Goal: Task Accomplishment & Management: Complete application form

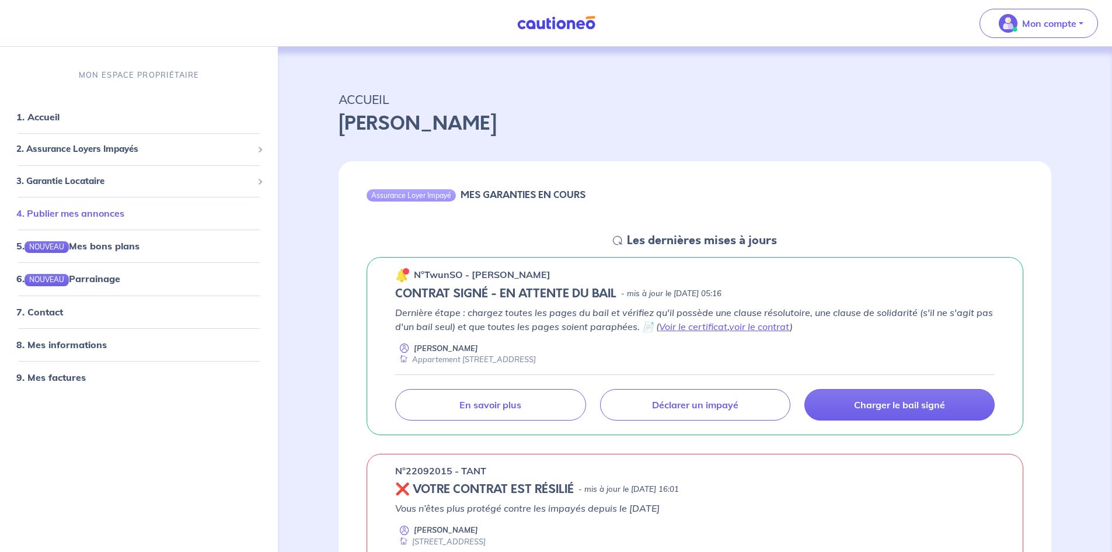
click at [68, 215] on link "4. Publier mes annonces" at bounding box center [70, 213] width 108 height 12
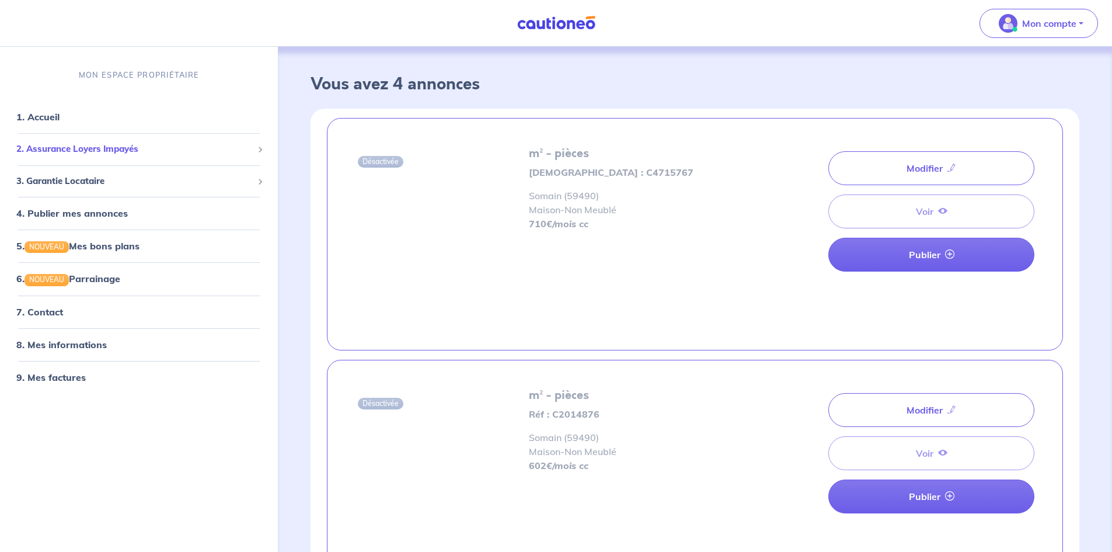
click at [74, 151] on span "2. Assurance Loyers Impayés" at bounding box center [134, 148] width 236 height 13
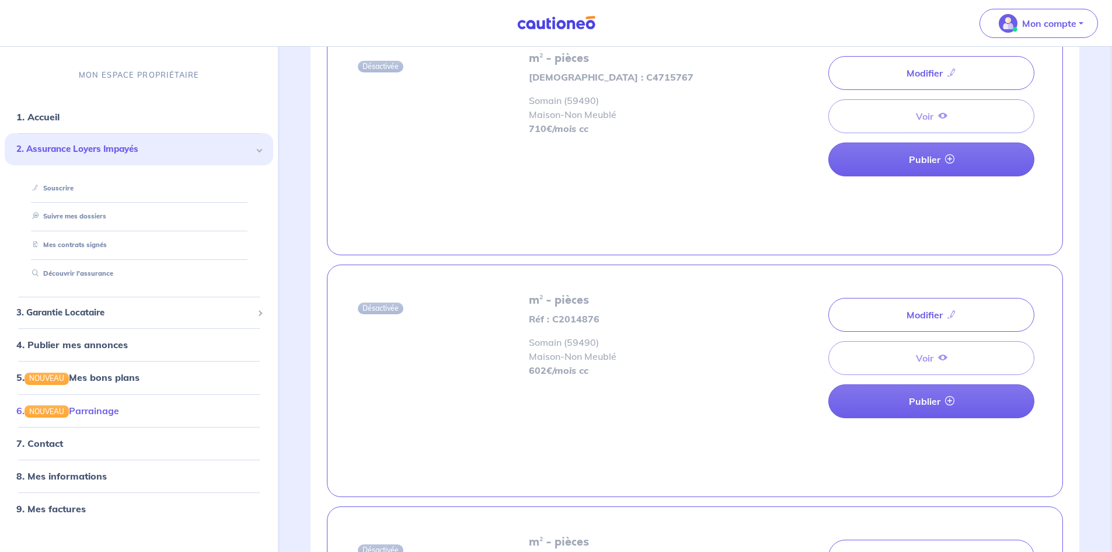
scroll to position [234, 0]
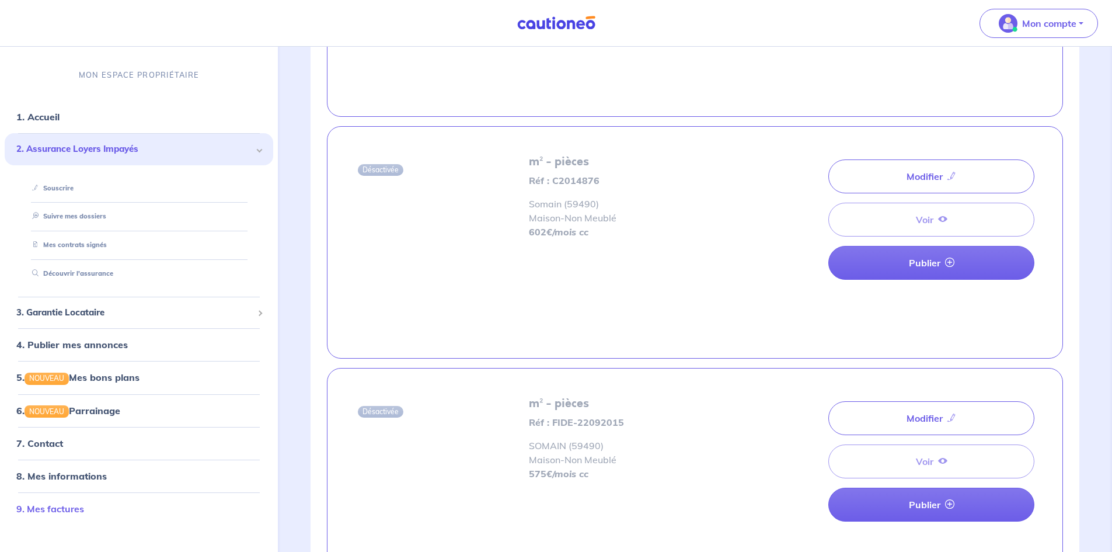
click at [59, 509] on link "9. Mes factures" at bounding box center [50, 508] width 68 height 12
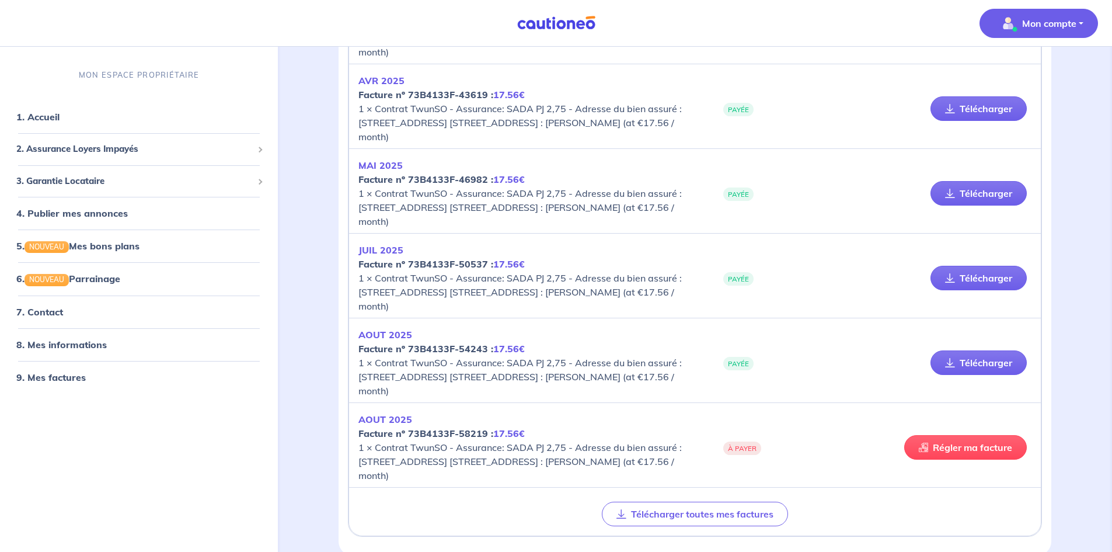
scroll to position [1060, 0]
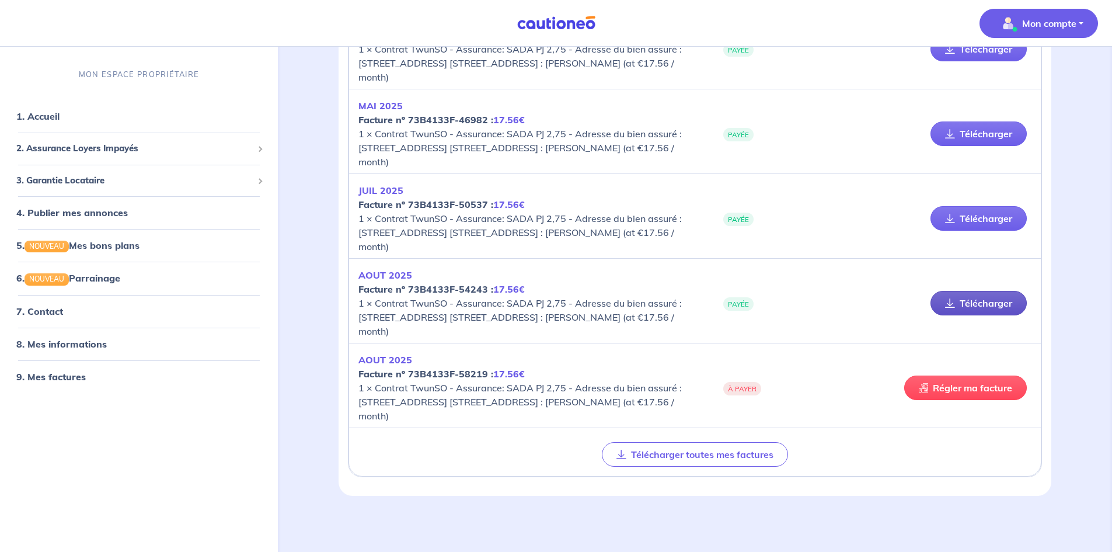
click at [998, 304] on link "Télécharger" at bounding box center [979, 303] width 96 height 25
click at [1007, 221] on link "Télécharger" at bounding box center [979, 218] width 96 height 25
click at [967, 130] on link "Télécharger" at bounding box center [979, 133] width 96 height 25
click at [65, 181] on span "3. Garantie Locataire" at bounding box center [134, 180] width 236 height 13
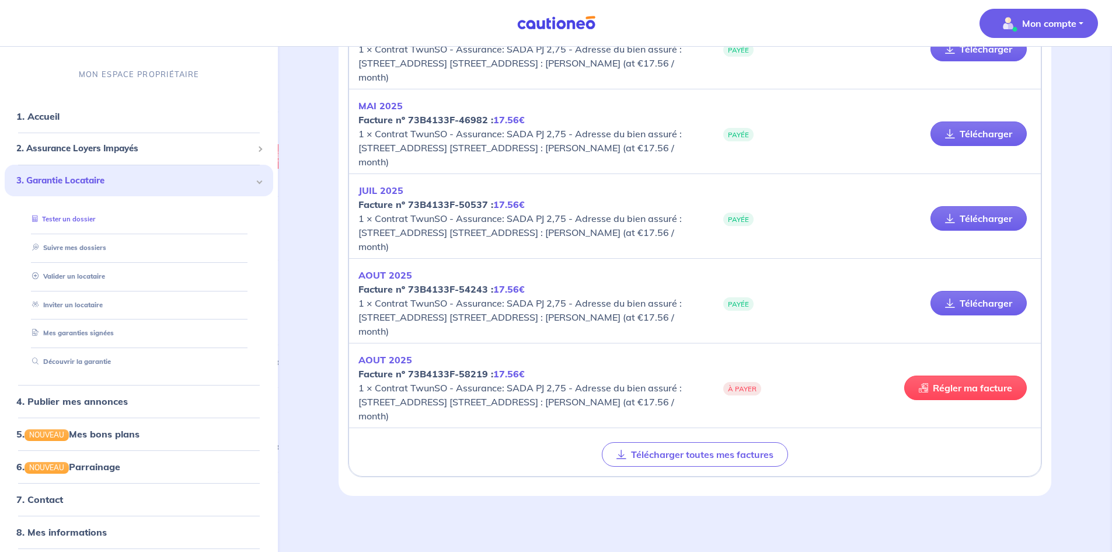
click at [73, 221] on link "Tester un dossier" at bounding box center [61, 219] width 68 height 8
click at [125, 143] on span "2. Assurance Loyers Impayés" at bounding box center [134, 148] width 236 height 13
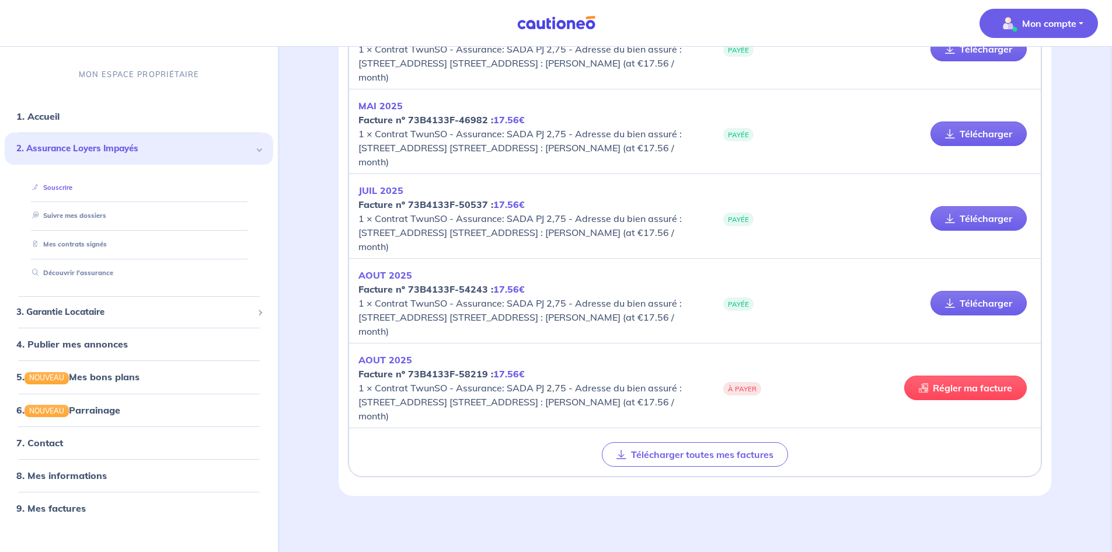
click at [57, 184] on link "Souscrire" at bounding box center [49, 187] width 45 height 8
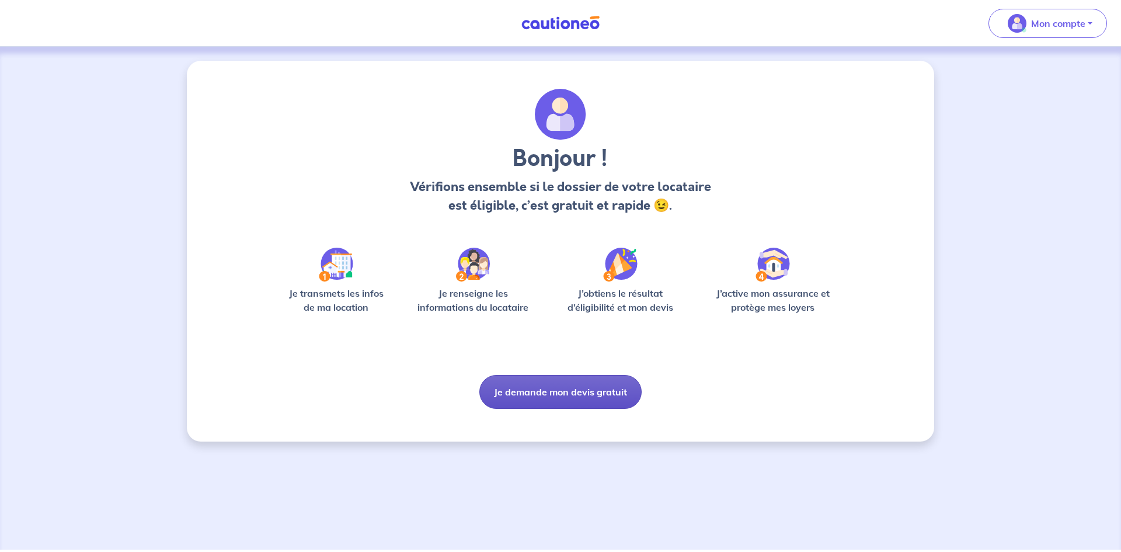
click at [521, 391] on button "Je demande mon devis gratuit" at bounding box center [560, 392] width 162 height 34
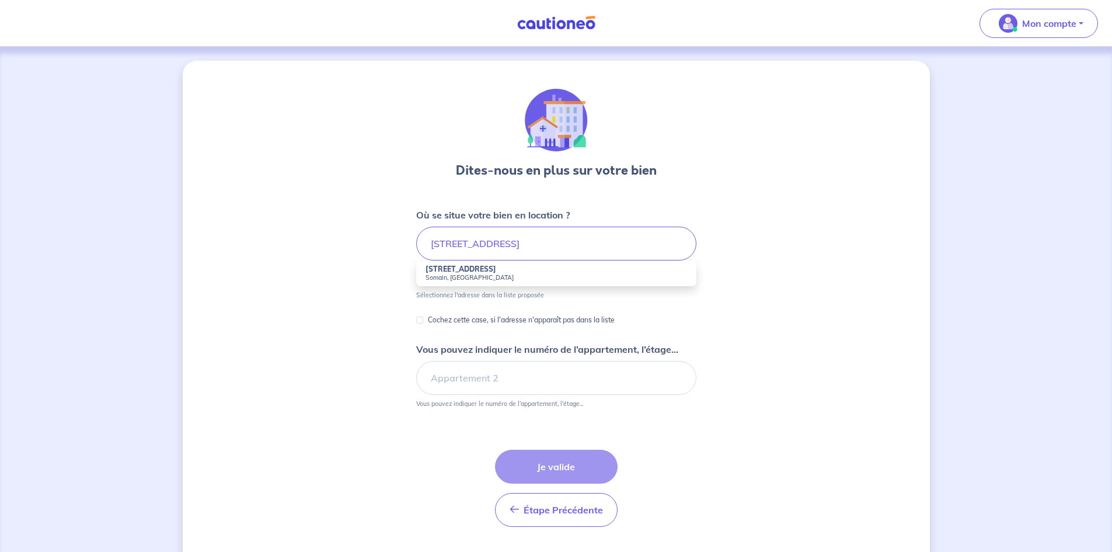
click at [445, 271] on strong "[STREET_ADDRESS]" at bounding box center [461, 268] width 71 height 9
type input "[STREET_ADDRESS]"
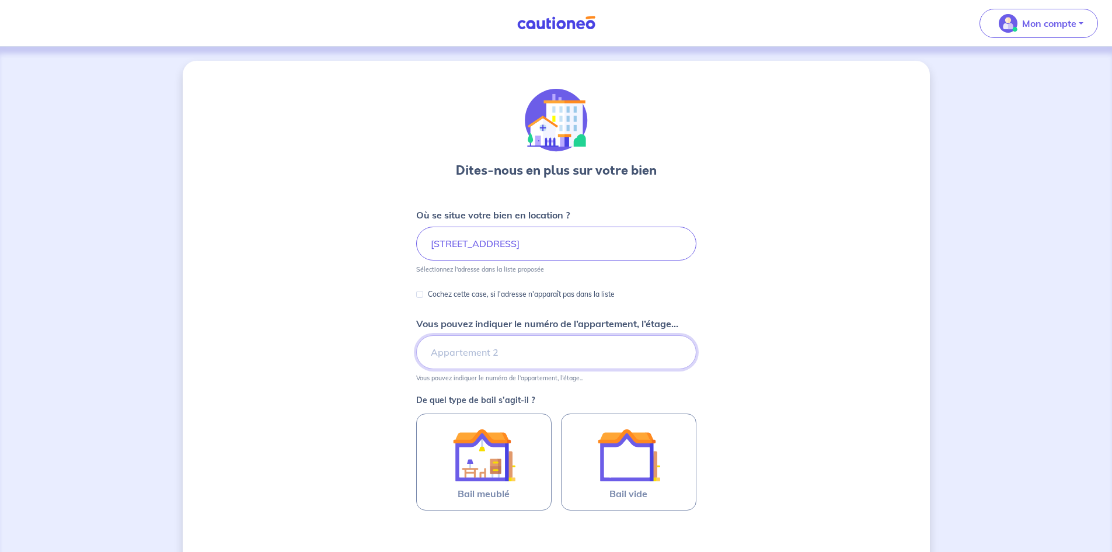
click at [541, 346] on input "Vous pouvez indiquer le numéro de l’appartement, l’étage..." at bounding box center [556, 352] width 280 height 34
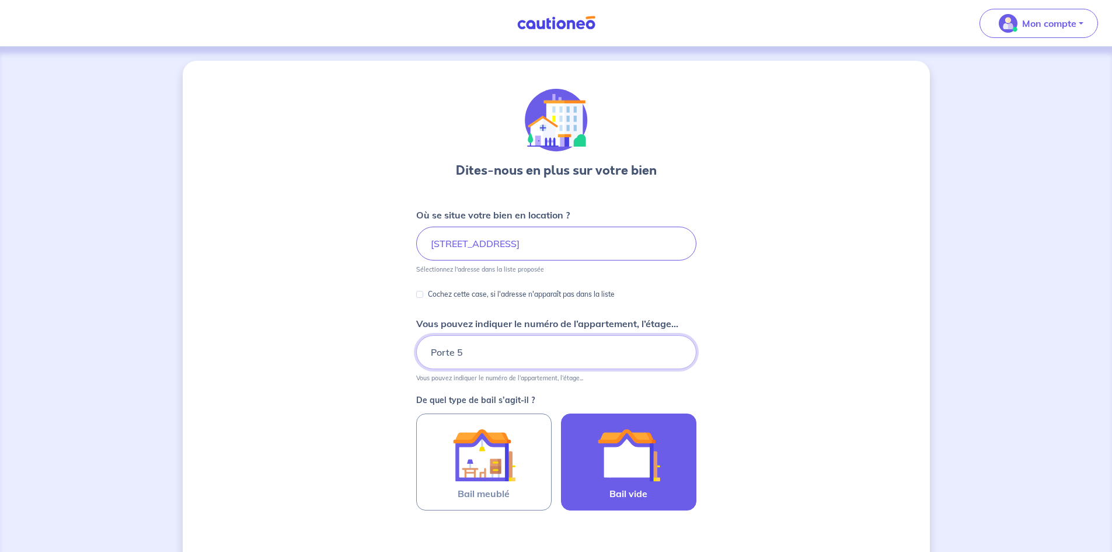
type input "Porte 5"
click at [640, 496] on span "Bail vide" at bounding box center [628, 493] width 38 height 14
click at [0, 0] on input "Bail vide" at bounding box center [0, 0] width 0 height 0
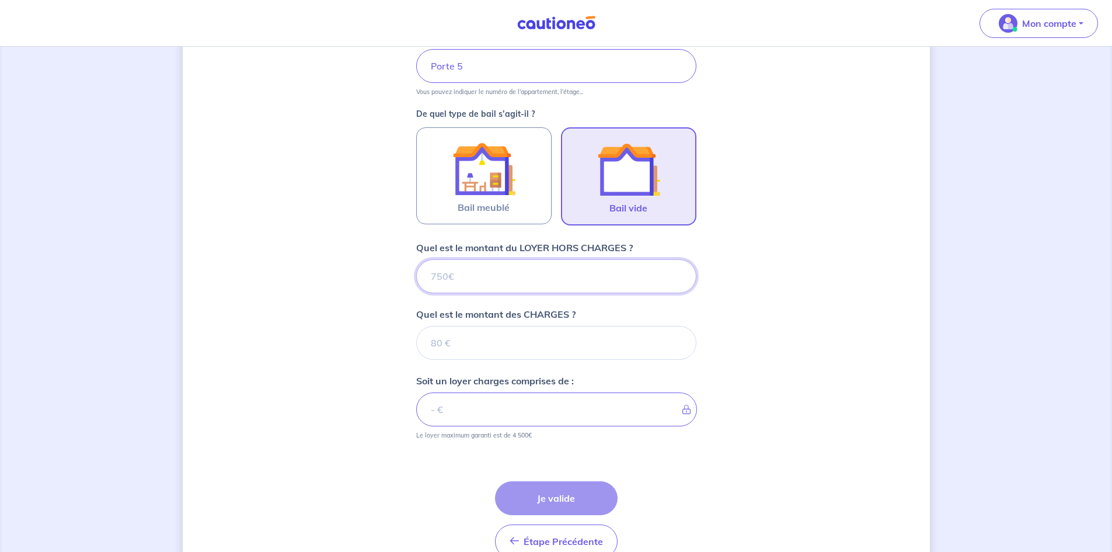
scroll to position [287, 0]
click at [516, 271] on input "Quel est le montant du LOYER HORS CHARGES ?" at bounding box center [556, 276] width 280 height 34
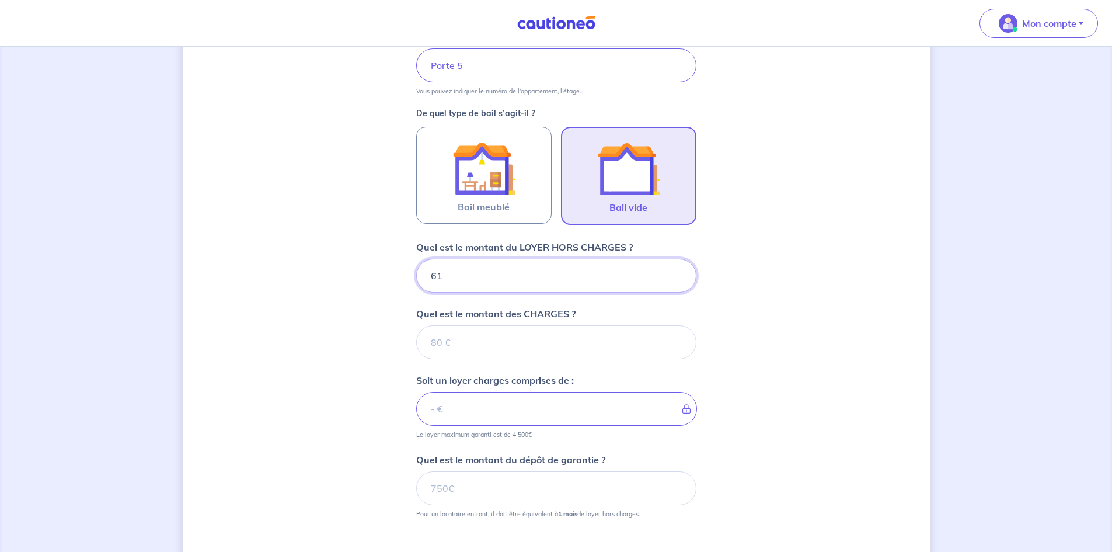
type input "610"
click at [527, 340] on input "Quel est le montant des CHARGES ?" at bounding box center [556, 342] width 280 height 34
type input "35"
type input "645"
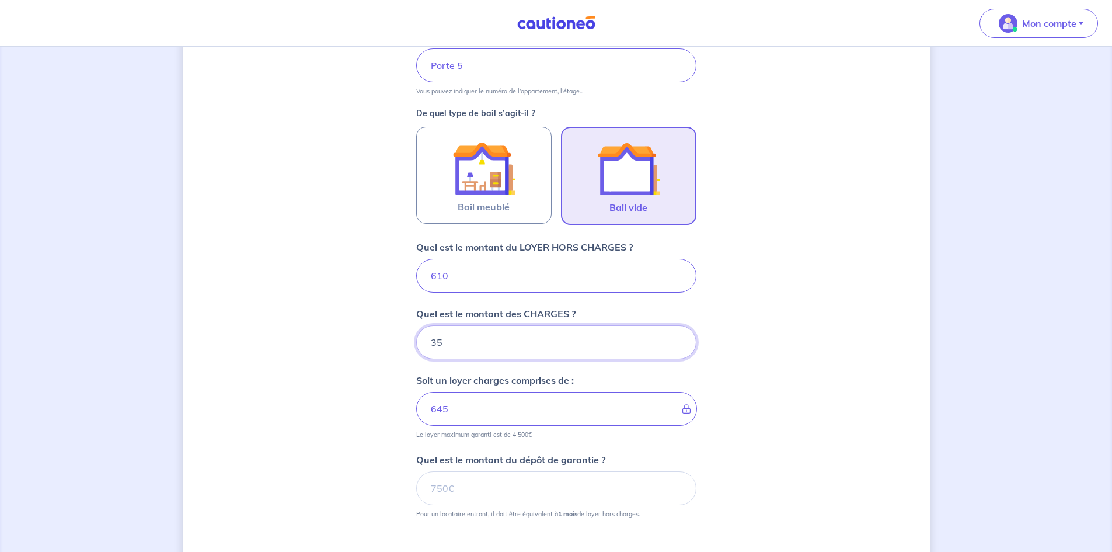
type input "3"
type input "610"
type input "28"
type input "638"
type input "28"
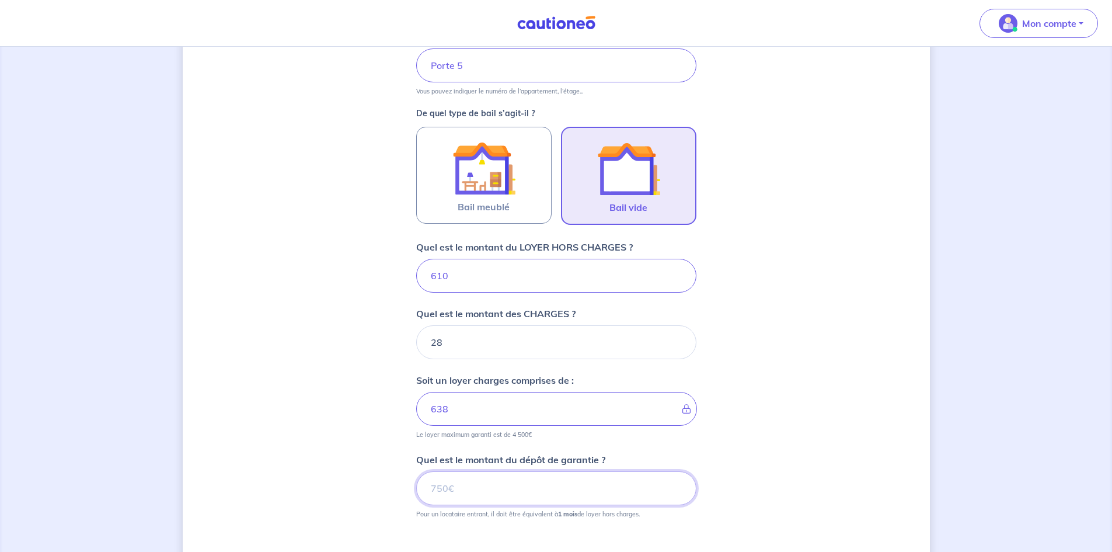
click at [539, 490] on input "Quel est le montant du dépôt de garantie ?" at bounding box center [556, 488] width 280 height 34
type input "610"
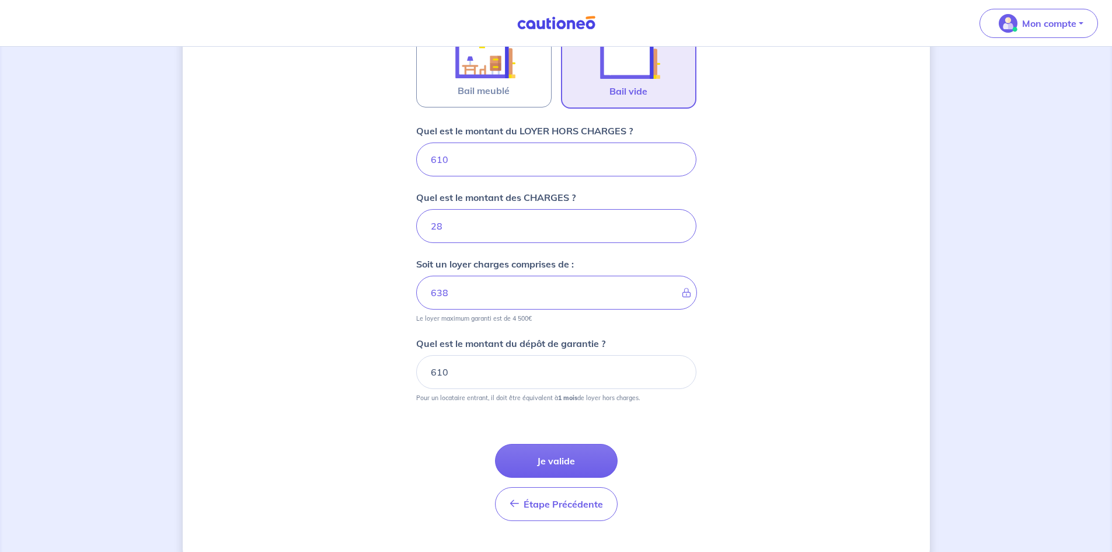
scroll to position [403, 0]
click at [547, 459] on button "Je valide" at bounding box center [556, 460] width 123 height 34
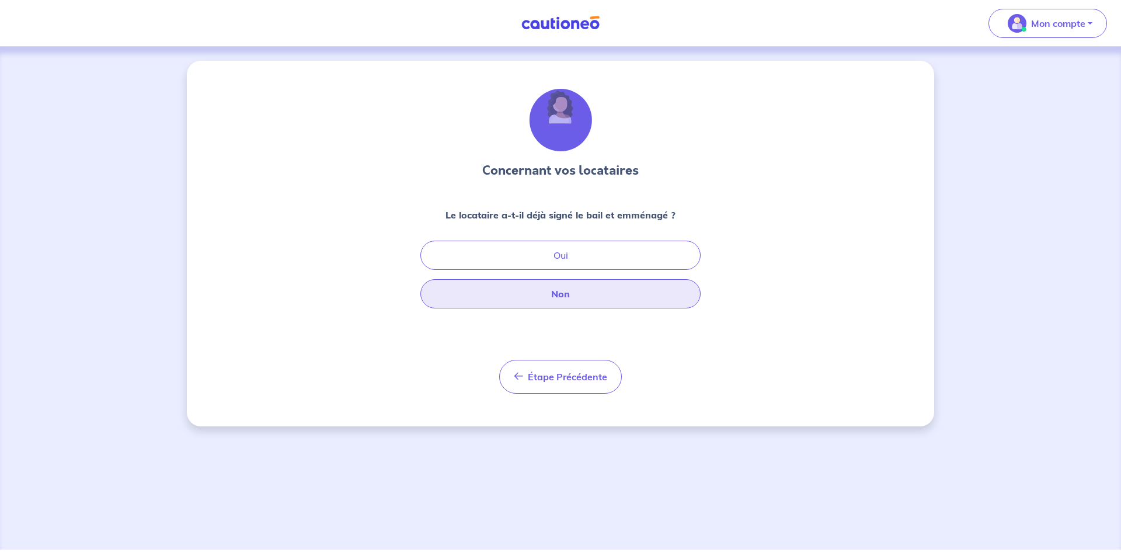
click at [527, 301] on button "Non" at bounding box center [560, 293] width 280 height 29
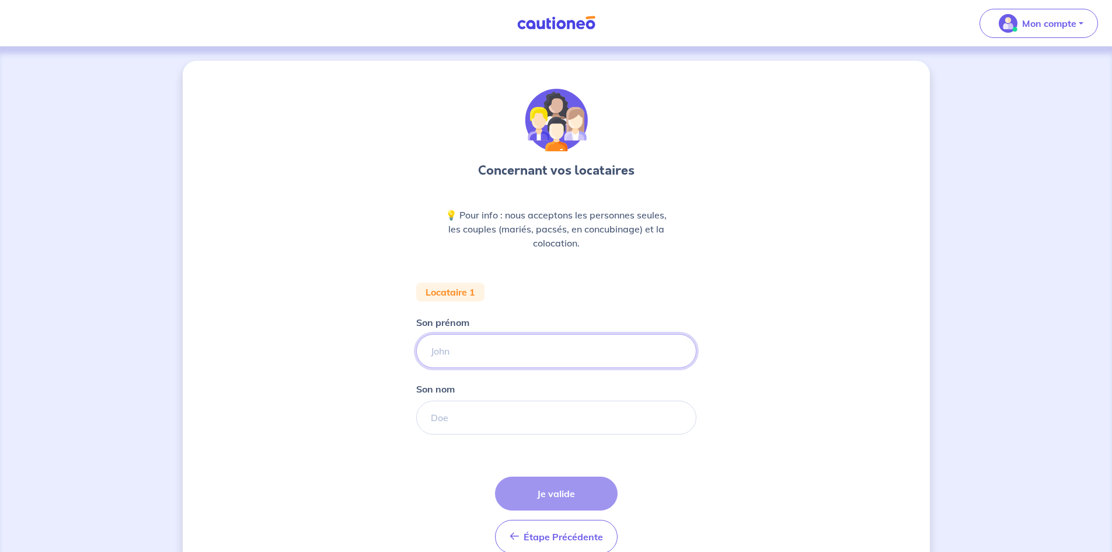
click at [507, 344] on input "Son prénom" at bounding box center [556, 351] width 280 height 34
type input "f"
type input "[PERSON_NAME]"
click at [492, 410] on input "Son nom" at bounding box center [556, 417] width 280 height 34
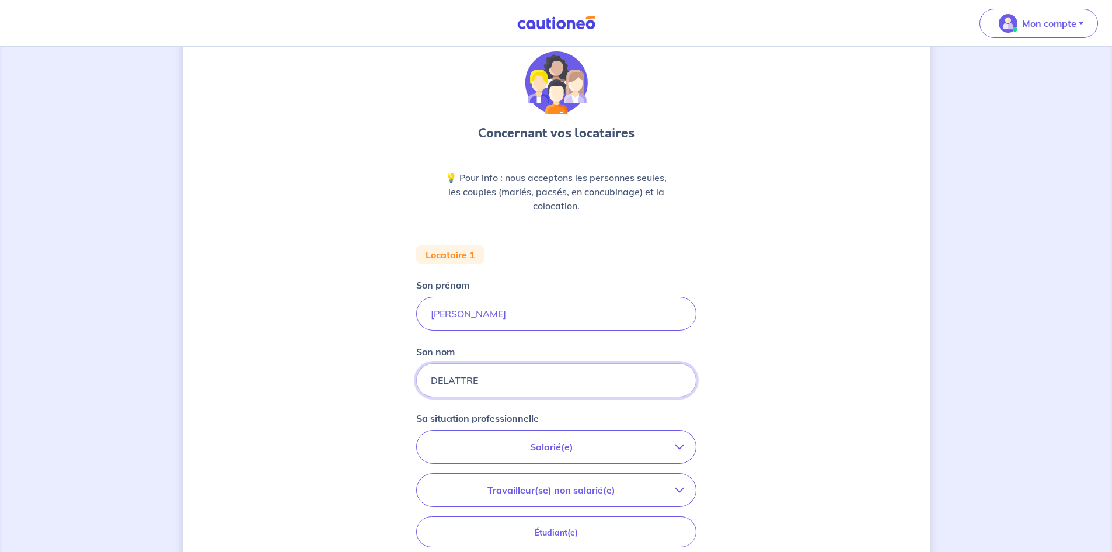
scroll to position [58, 0]
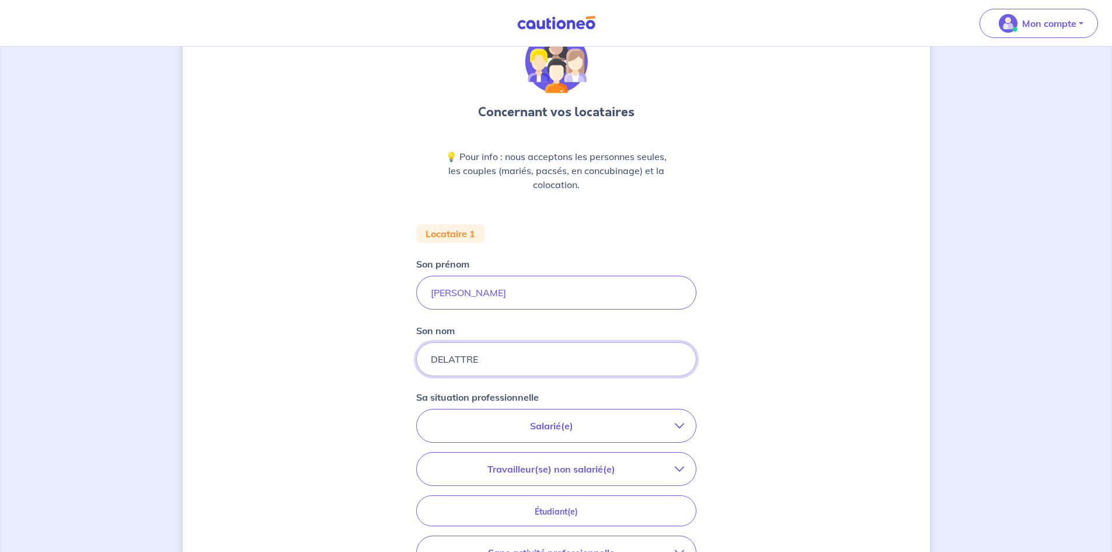
type input "DELATTRE"
click at [550, 421] on p "Salarié(e)" at bounding box center [551, 426] width 246 height 14
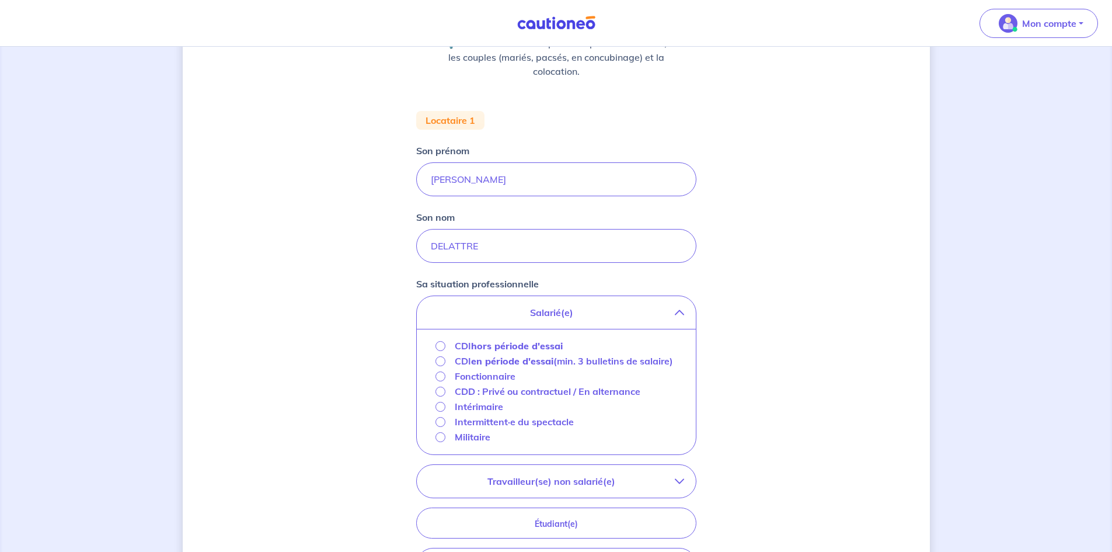
scroll to position [175, 0]
click at [440, 343] on input "CDI hors période d'essai" at bounding box center [440, 342] width 10 height 10
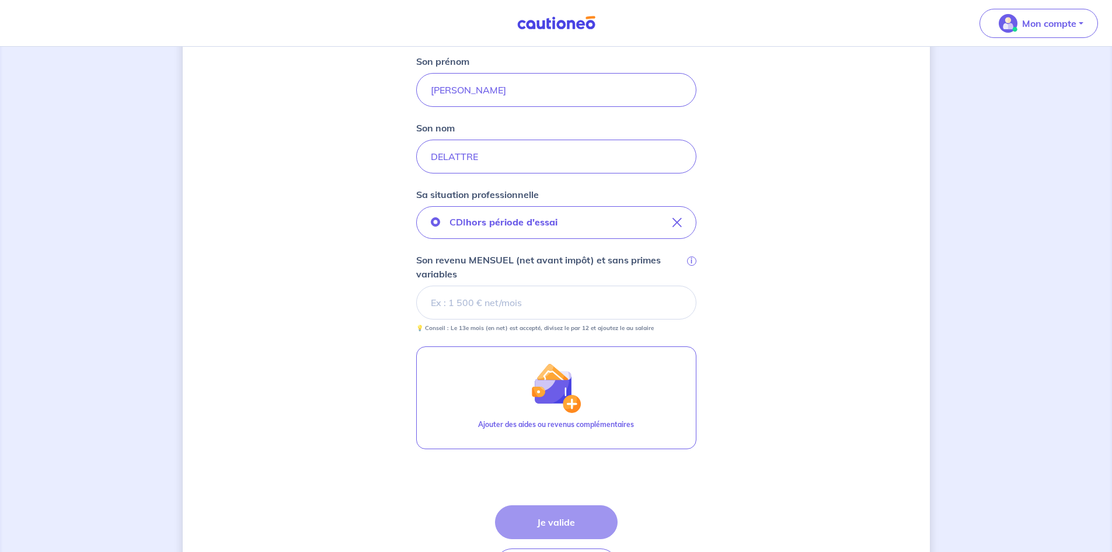
scroll to position [234, 0]
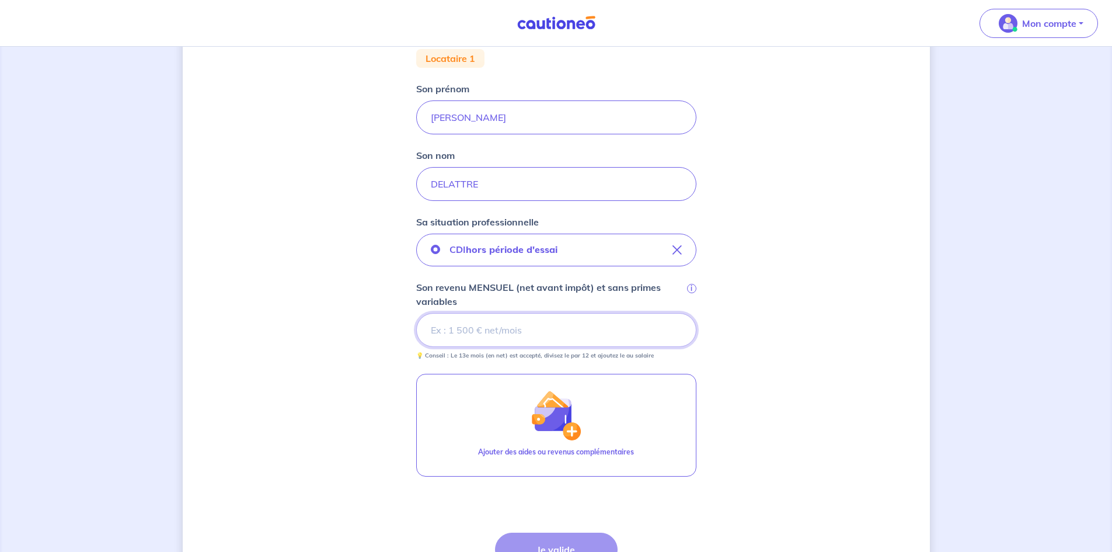
click at [519, 326] on input "Son revenu MENSUEL (net avant impôt) et sans primes variables i" at bounding box center [556, 330] width 280 height 34
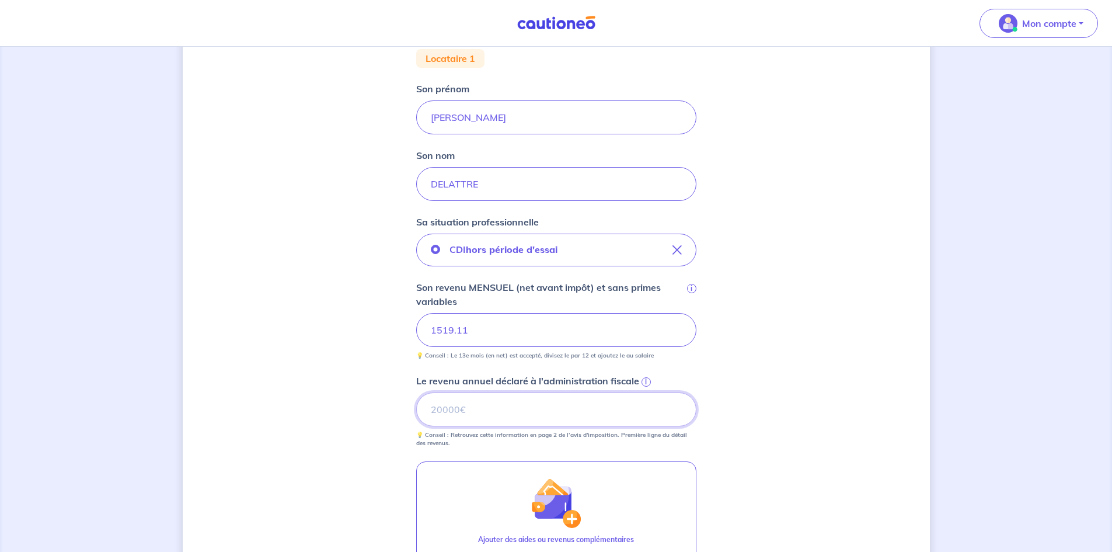
click at [539, 407] on input "Le revenu annuel déclaré à l'administration fiscale i" at bounding box center [556, 409] width 280 height 34
type input "24103"
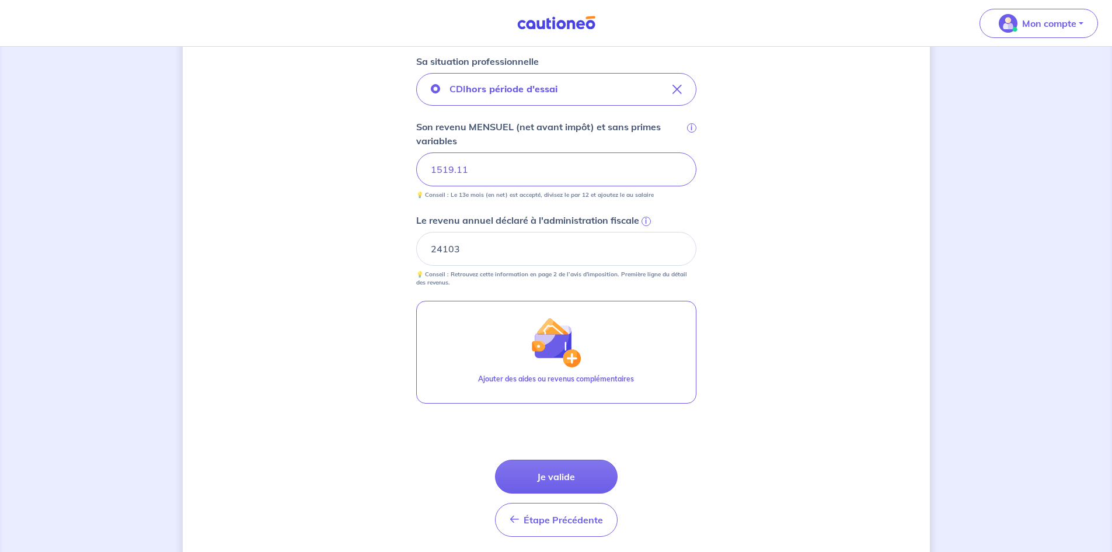
scroll to position [409, 0]
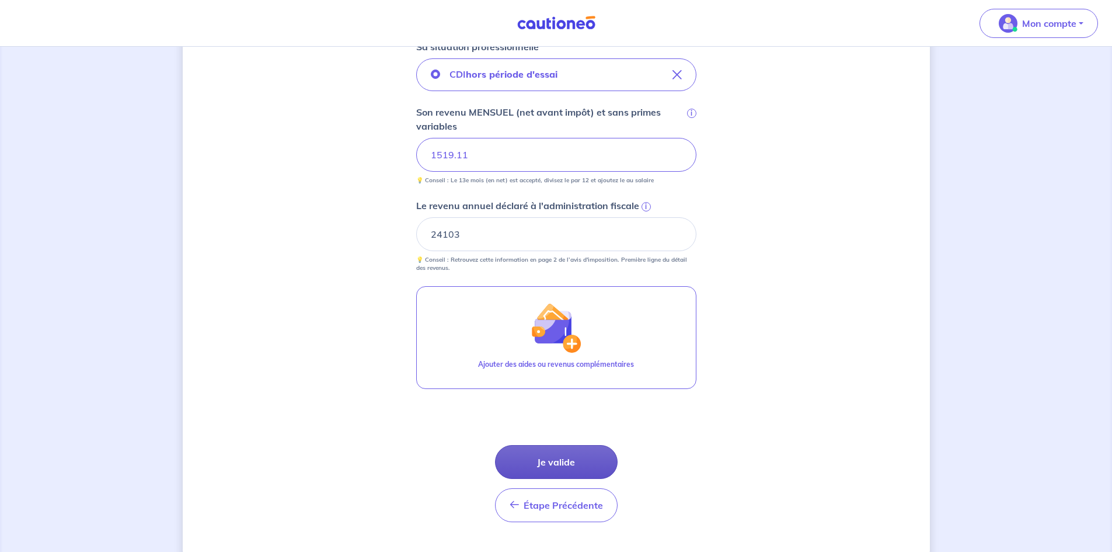
click at [571, 466] on button "Je valide" at bounding box center [556, 462] width 123 height 34
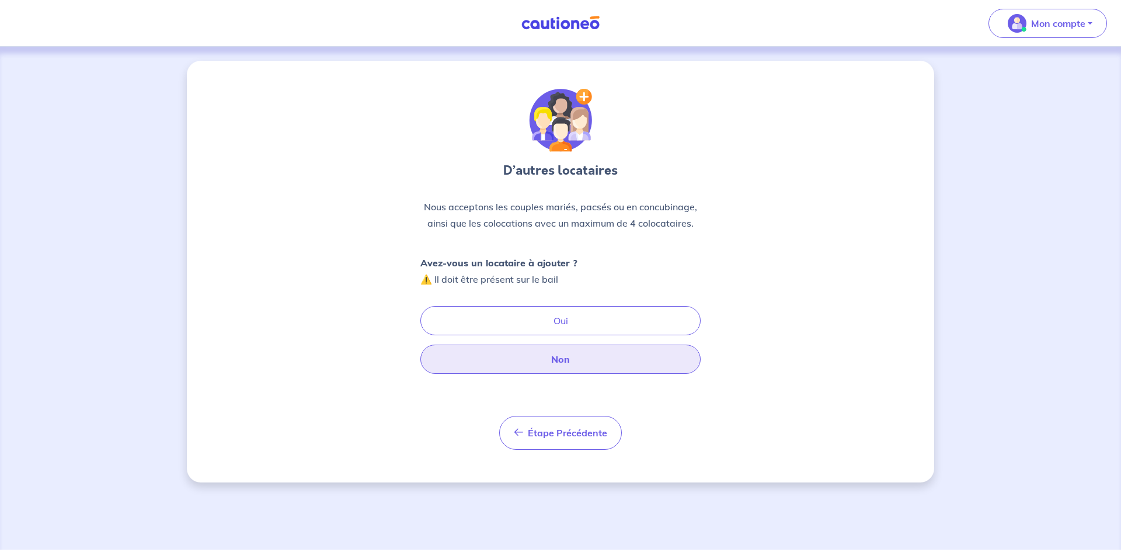
click at [536, 361] on button "Non" at bounding box center [560, 358] width 280 height 29
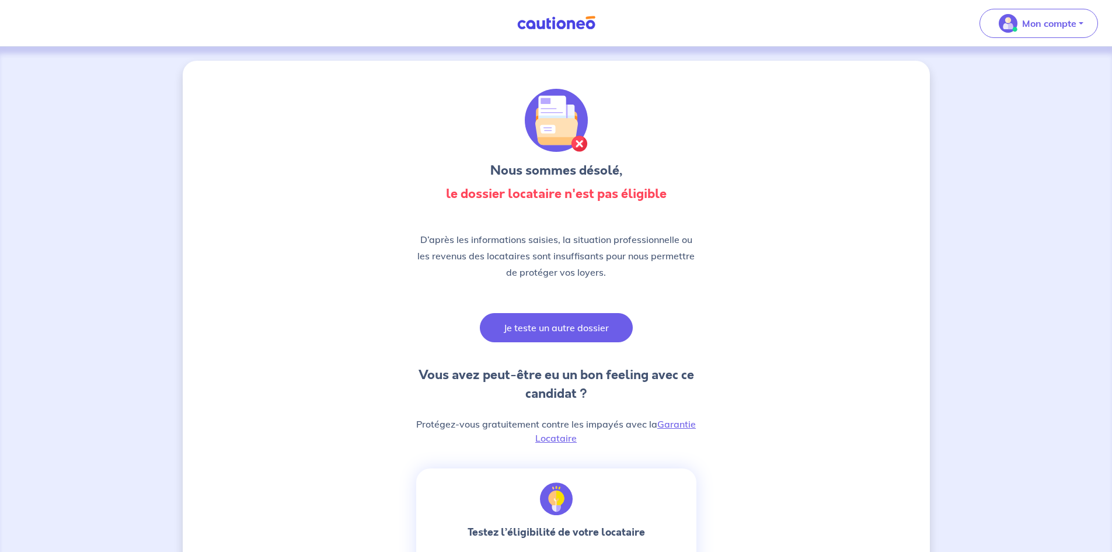
click at [508, 330] on button "Je teste un autre dossier" at bounding box center [556, 327] width 153 height 29
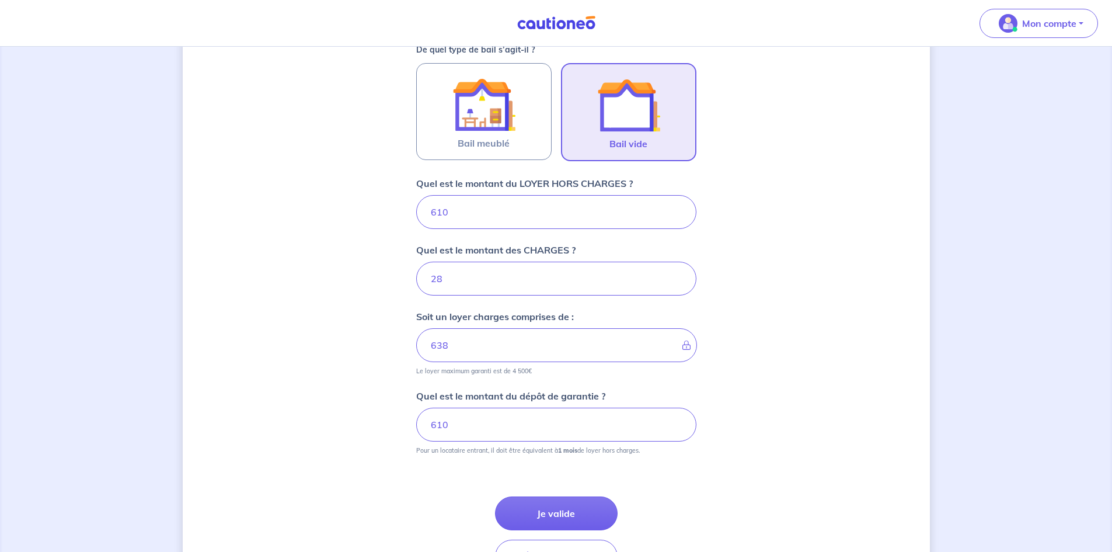
scroll to position [428, 0]
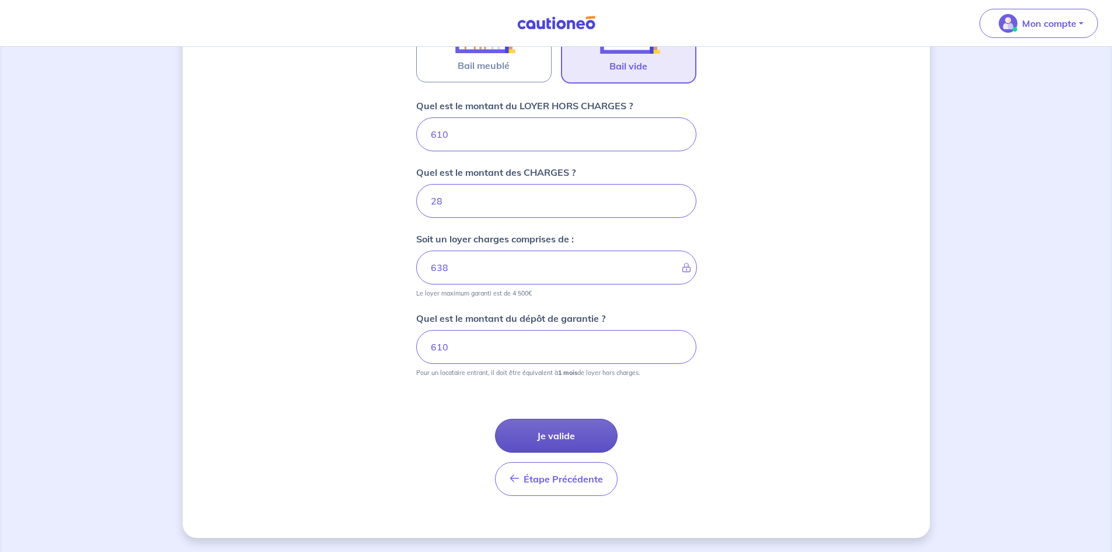
click at [546, 444] on button "Je valide" at bounding box center [556, 436] width 123 height 34
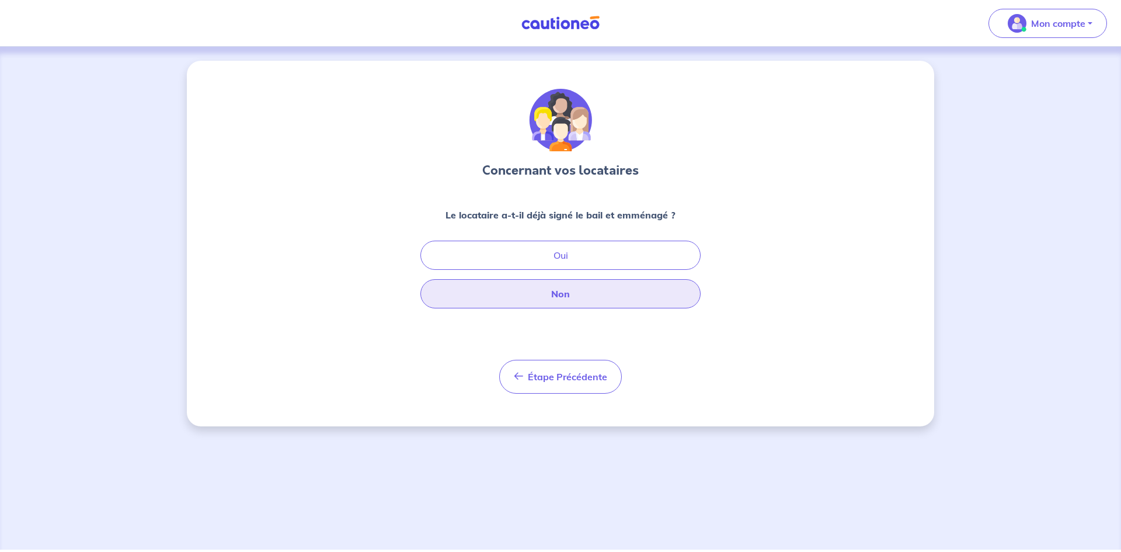
click at [582, 298] on button "Non" at bounding box center [560, 293] width 280 height 29
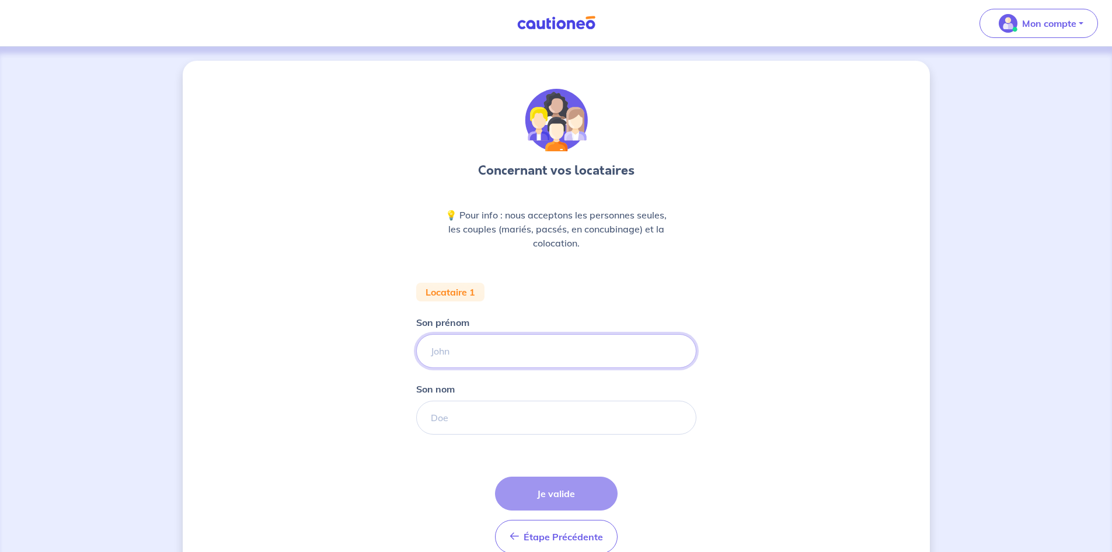
click at [452, 349] on input "Son prénom" at bounding box center [556, 351] width 280 height 34
type input "[PERSON_NAME]"
click at [507, 423] on input "Son nom" at bounding box center [556, 417] width 280 height 34
type input "DELATTRE"
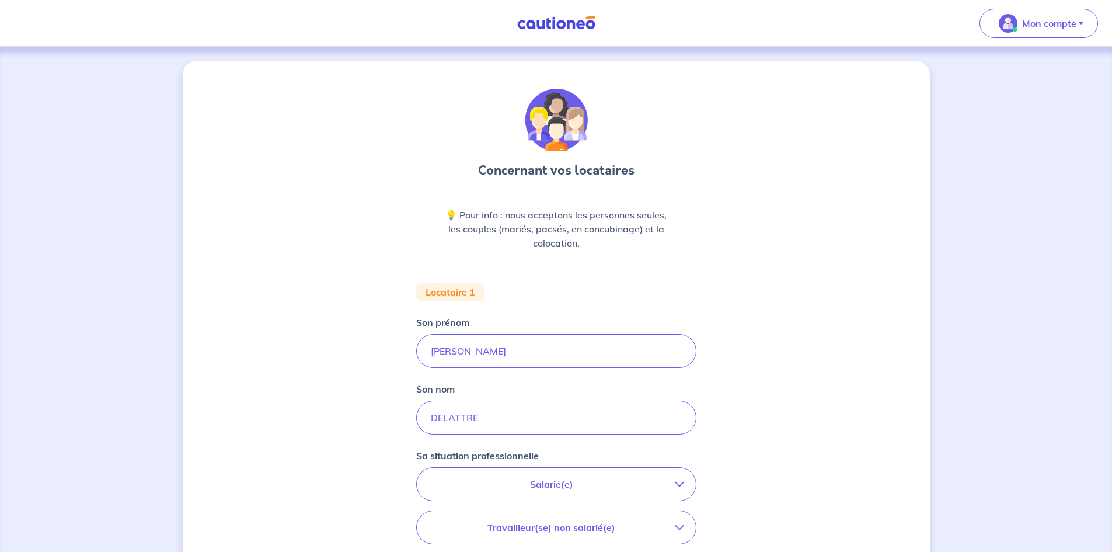
click at [527, 489] on p "Salarié(e)" at bounding box center [551, 484] width 246 height 14
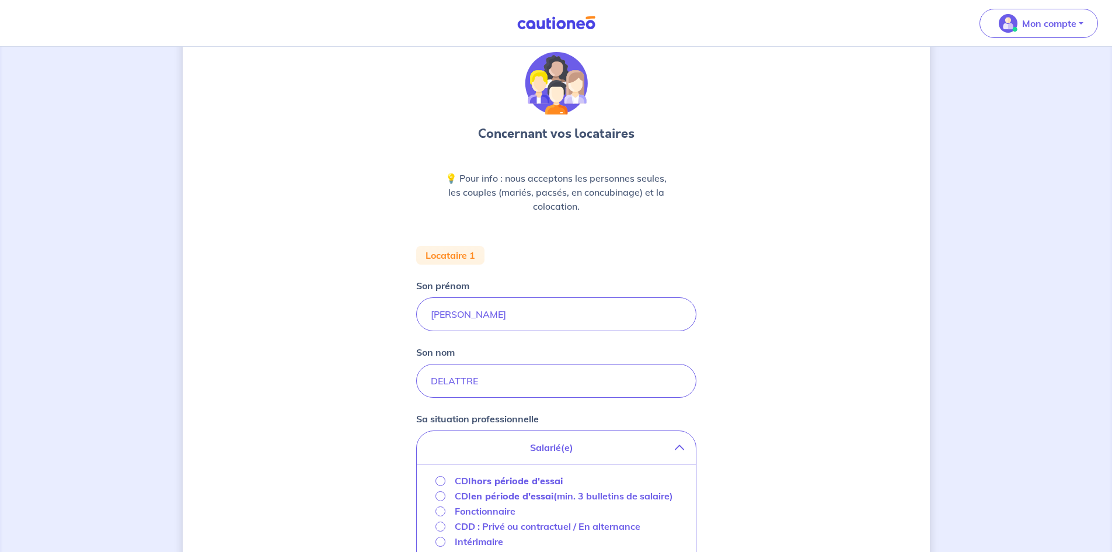
scroll to position [117, 0]
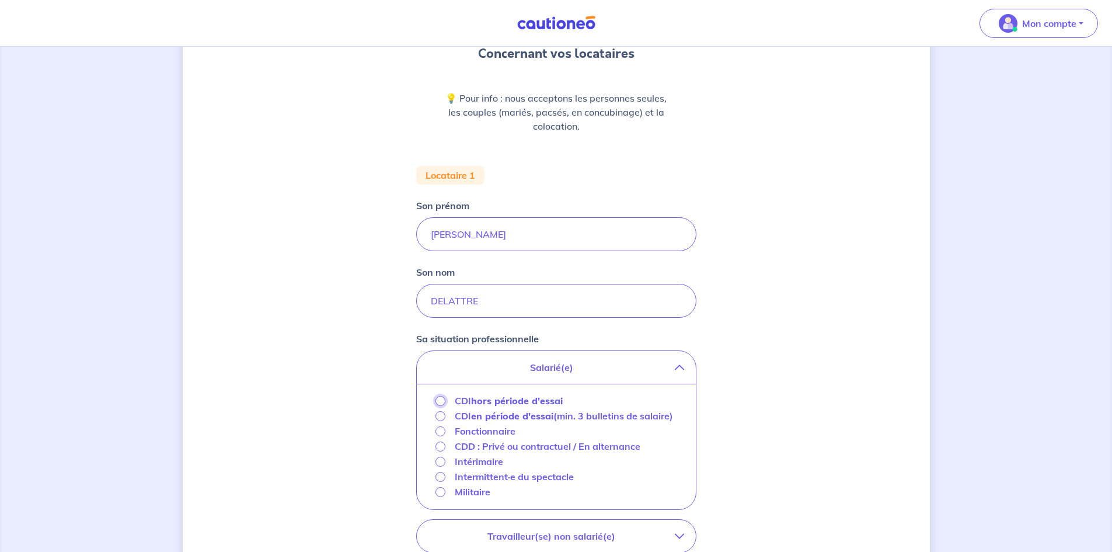
click at [438, 400] on input "CDI hors période d'essai" at bounding box center [440, 401] width 10 height 10
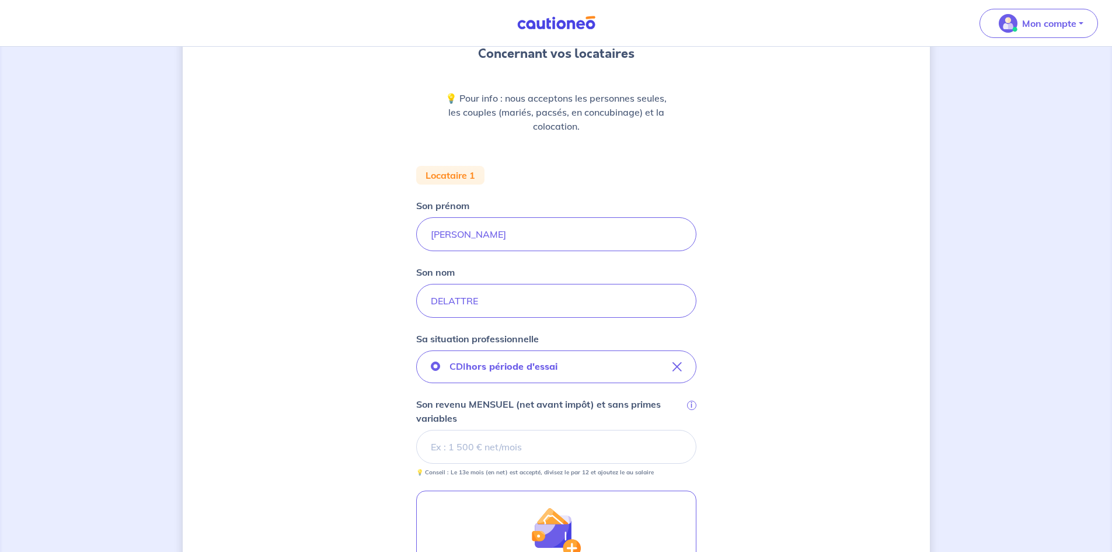
click at [465, 447] on input "Son revenu MENSUEL (net avant impôt) et sans primes variables i" at bounding box center [556, 447] width 280 height 34
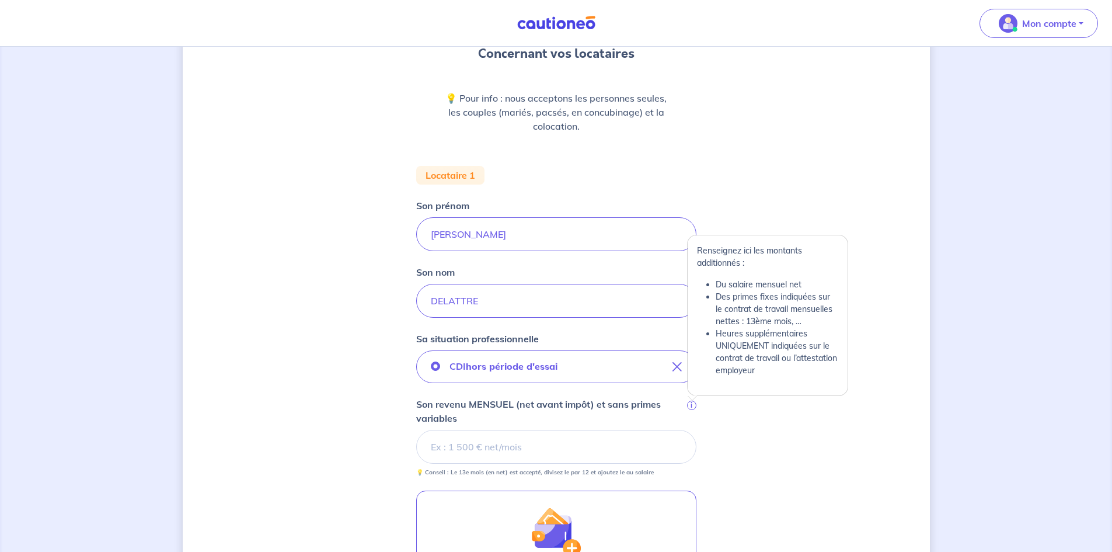
click at [693, 406] on span "i" at bounding box center [691, 404] width 9 height 9
click at [693, 430] on input "Son revenu MENSUEL (net avant impôt) et sans primes variables i" at bounding box center [556, 447] width 280 height 34
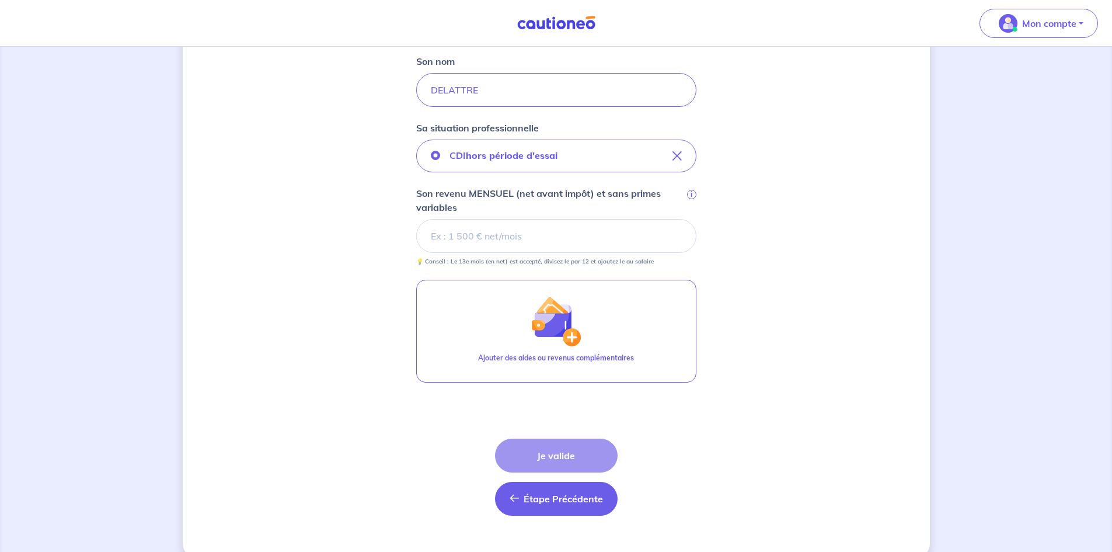
scroll to position [347, 0]
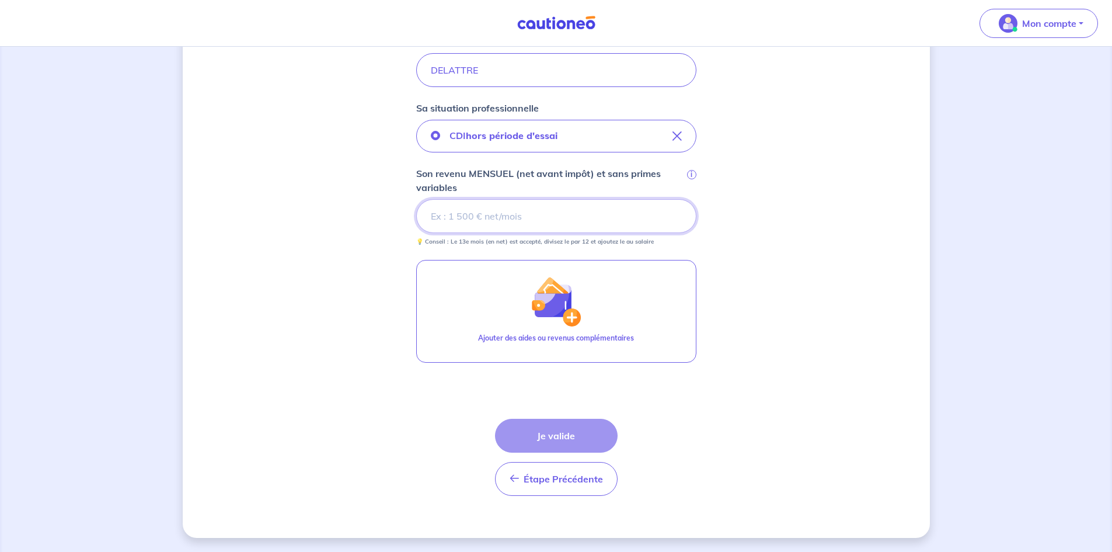
click at [451, 214] on input "Son revenu MENSUEL (net avant impôt) et sans primes variables i" at bounding box center [556, 216] width 280 height 34
click at [491, 227] on input "Son revenu MENSUEL (net avant impôt) et sans primes variables i" at bounding box center [556, 216] width 280 height 34
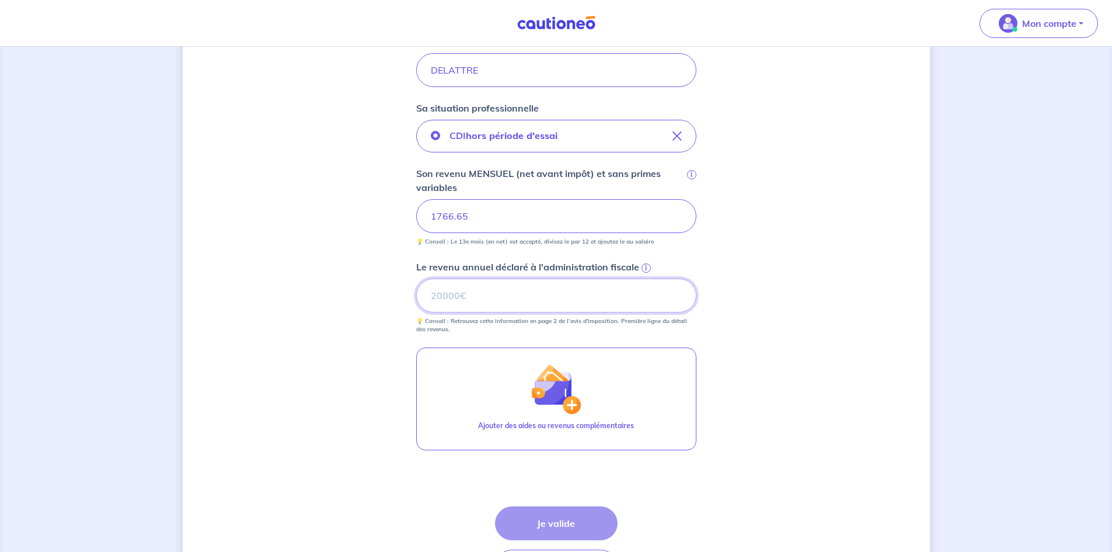
click at [504, 297] on input "Le revenu annuel déclaré à l'administration fiscale i" at bounding box center [556, 295] width 280 height 34
type input "24103"
click at [570, 531] on button "Je valide" at bounding box center [556, 523] width 123 height 34
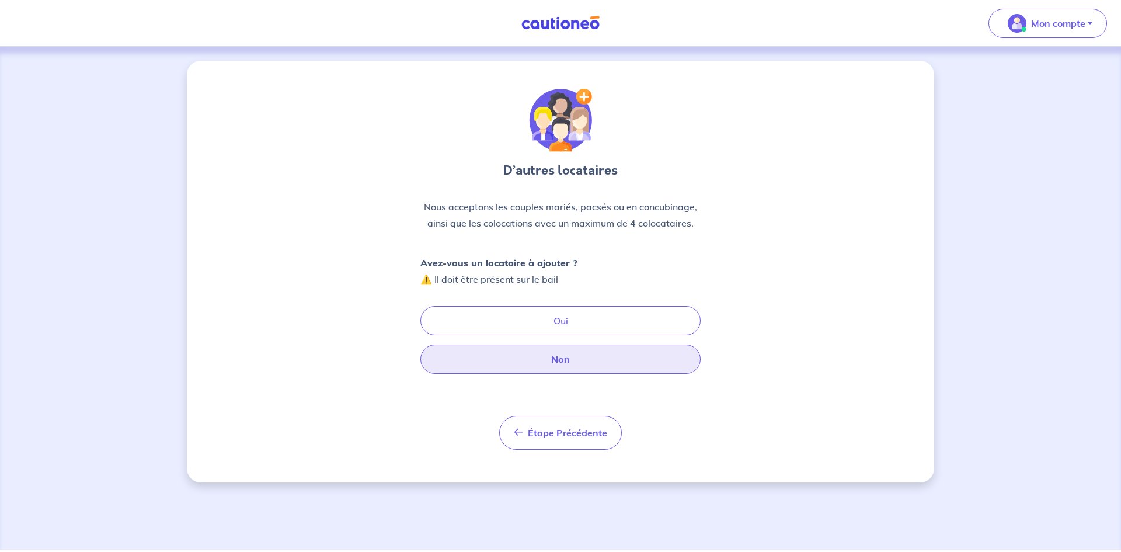
click at [534, 361] on button "Non" at bounding box center [560, 358] width 280 height 29
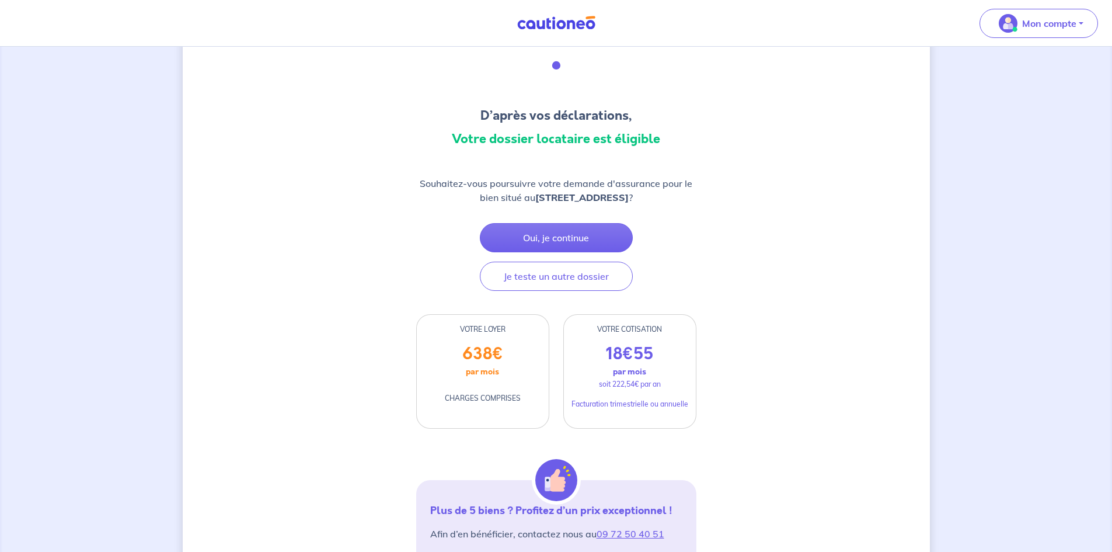
scroll to position [117, 0]
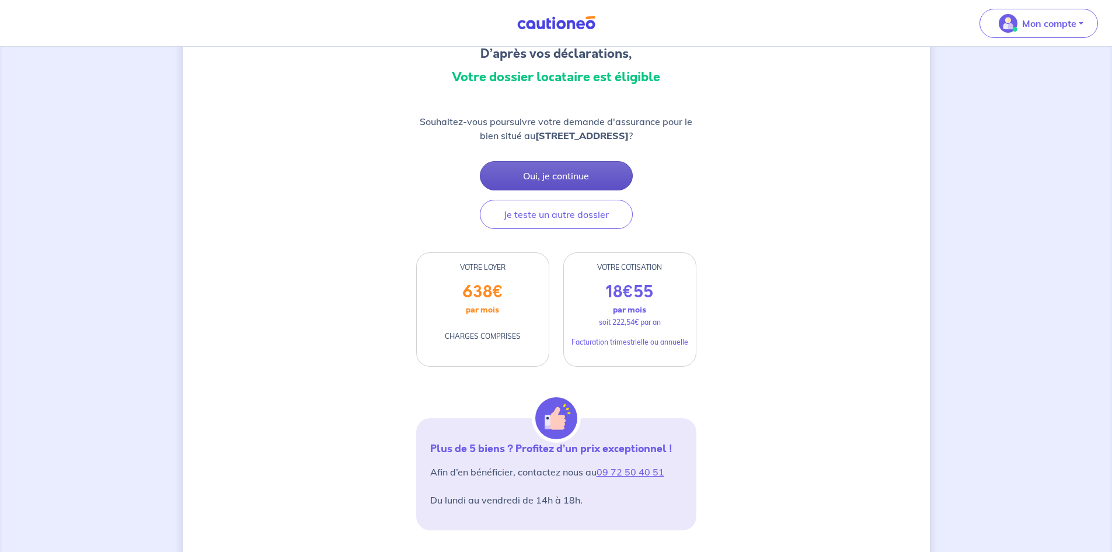
click at [548, 177] on button "Oui, je continue" at bounding box center [556, 175] width 153 height 29
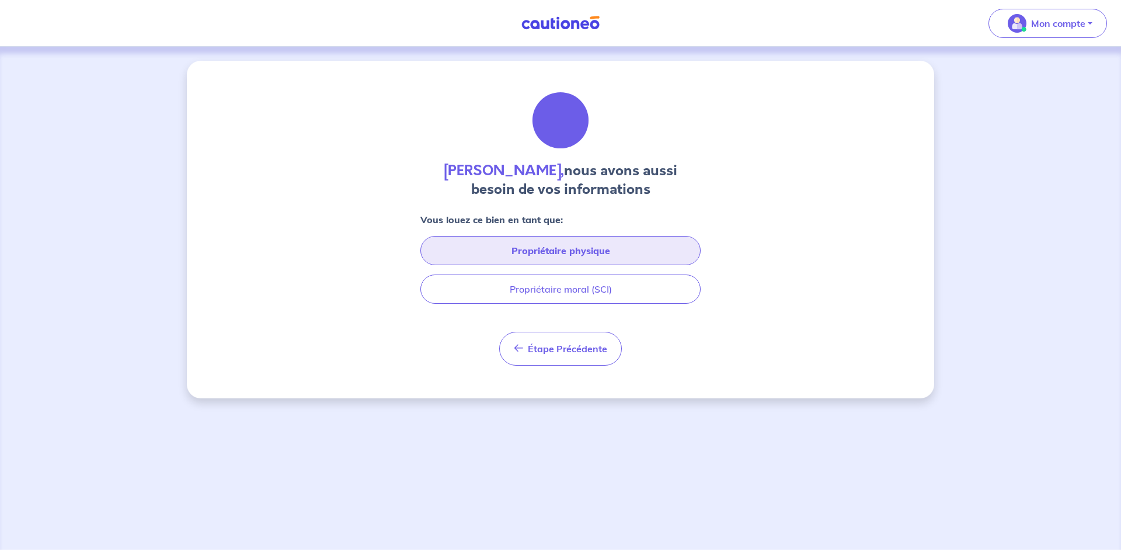
click at [567, 252] on button "Propriétaire physique" at bounding box center [560, 250] width 280 height 29
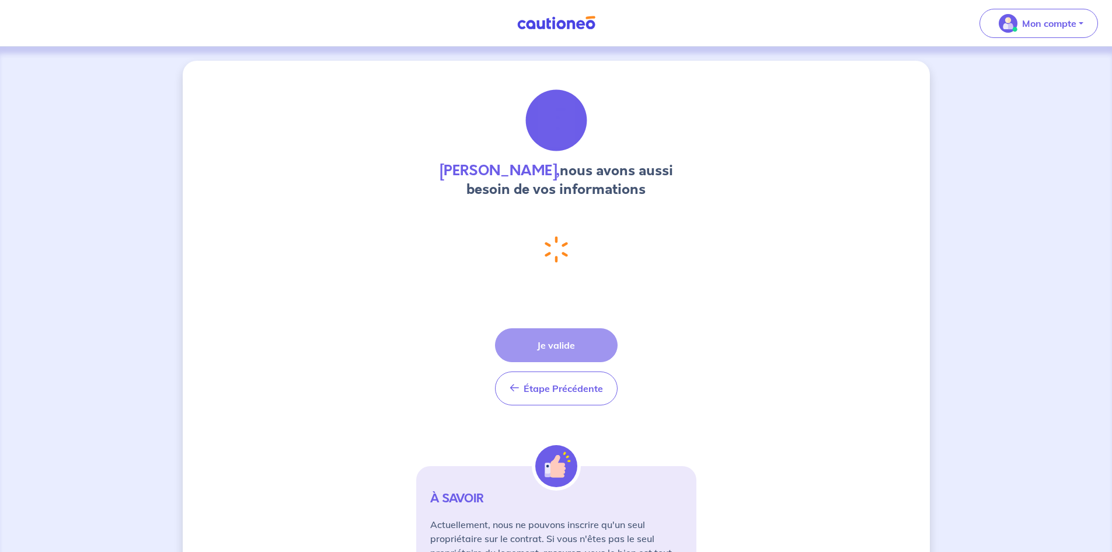
select select "FR"
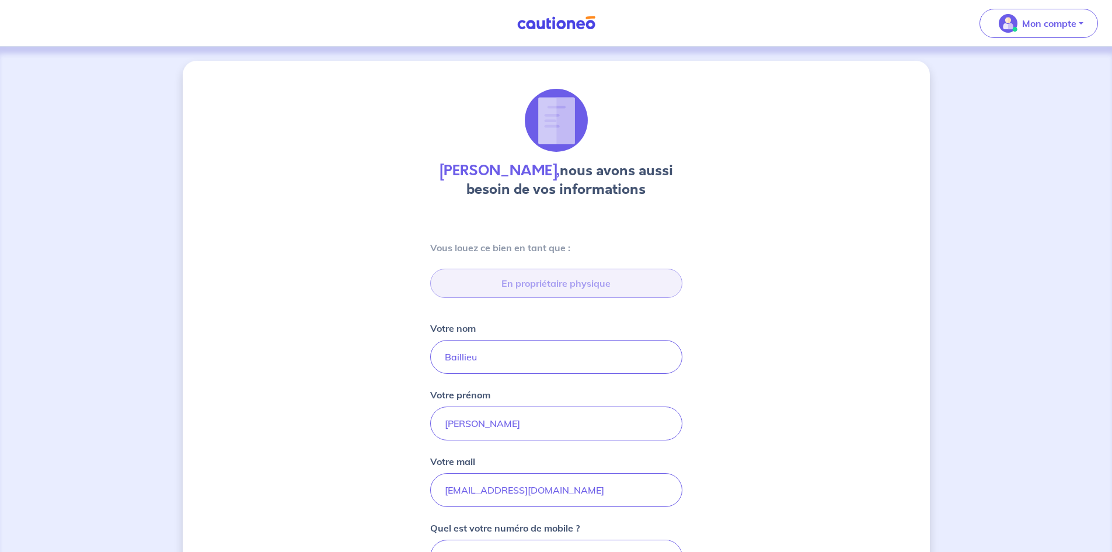
type input "[STREET_ADDRESS]"
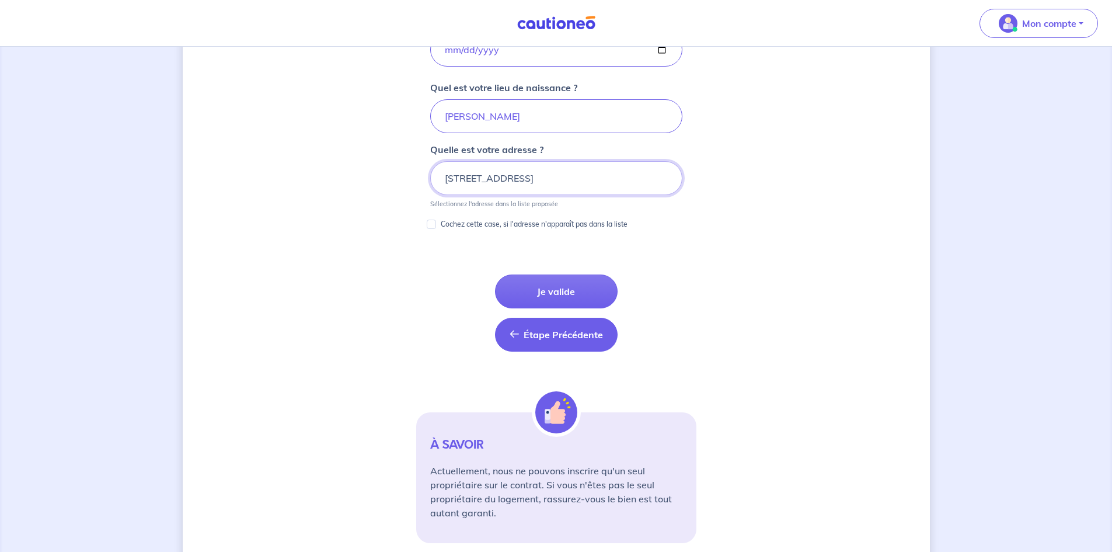
scroll to position [553, 0]
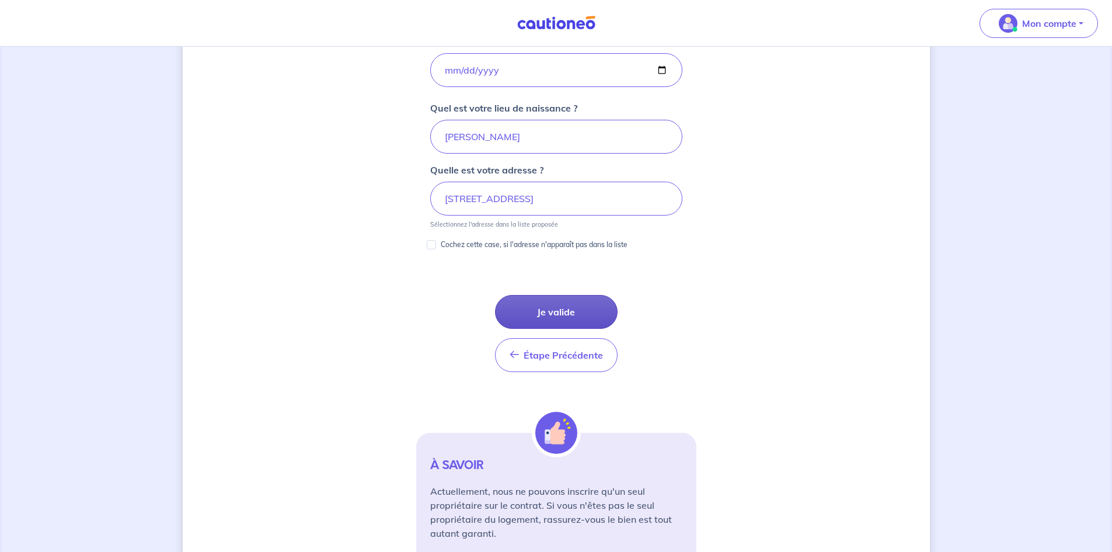
click at [565, 309] on button "Je valide" at bounding box center [556, 312] width 123 height 34
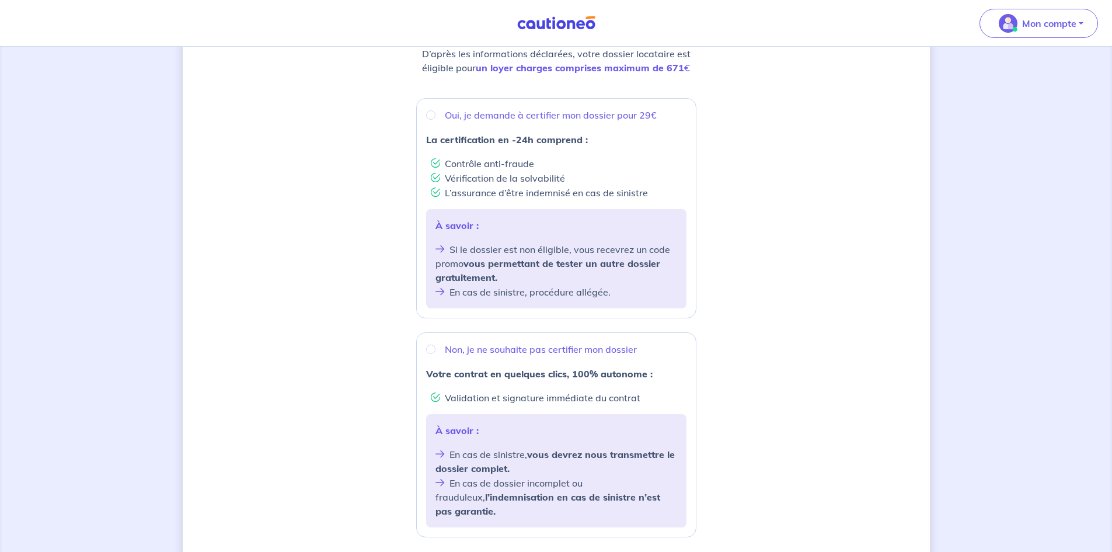
scroll to position [117, 0]
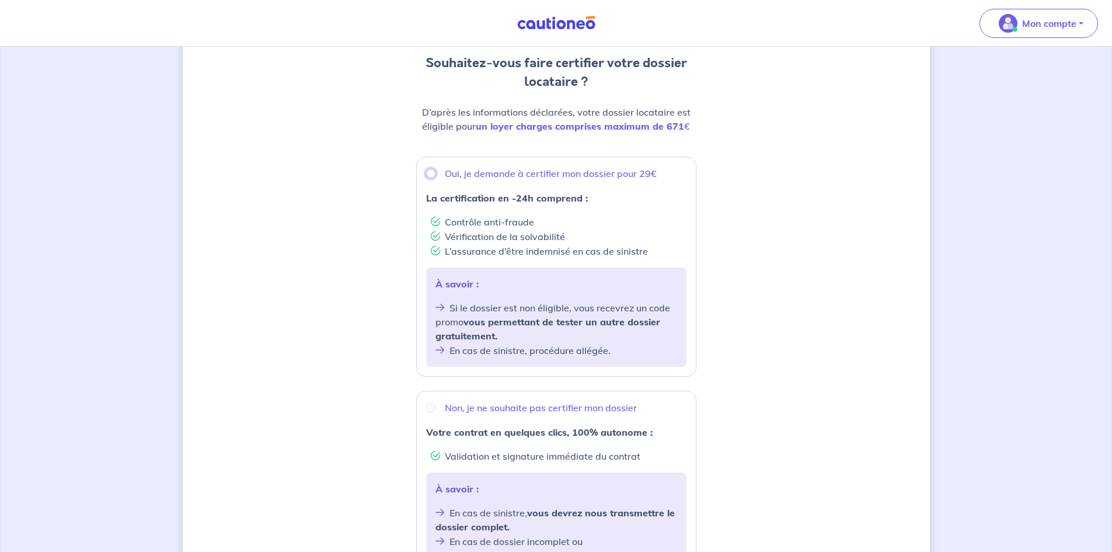
click at [428, 173] on input "Oui, je demande à certifier mon dossier pour 29€" at bounding box center [430, 173] width 9 height 9
radio input "true"
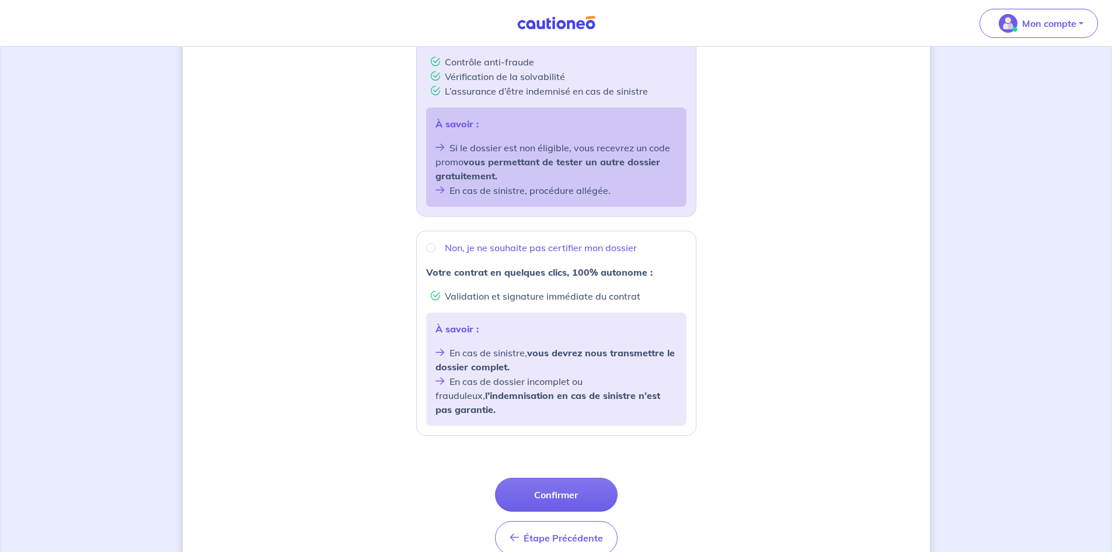
scroll to position [322, 0]
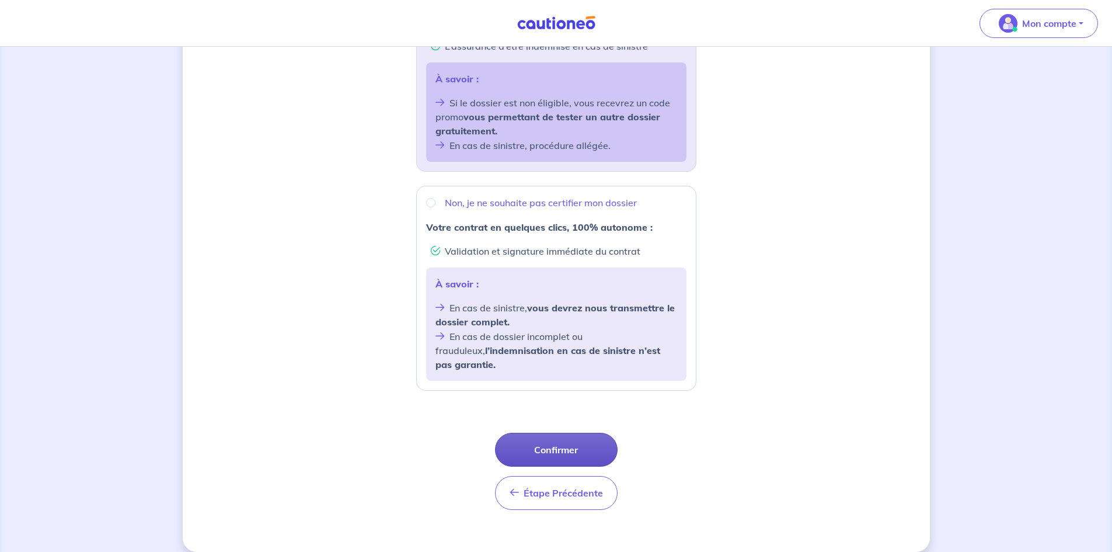
click at [606, 435] on button "Confirmer" at bounding box center [556, 450] width 123 height 34
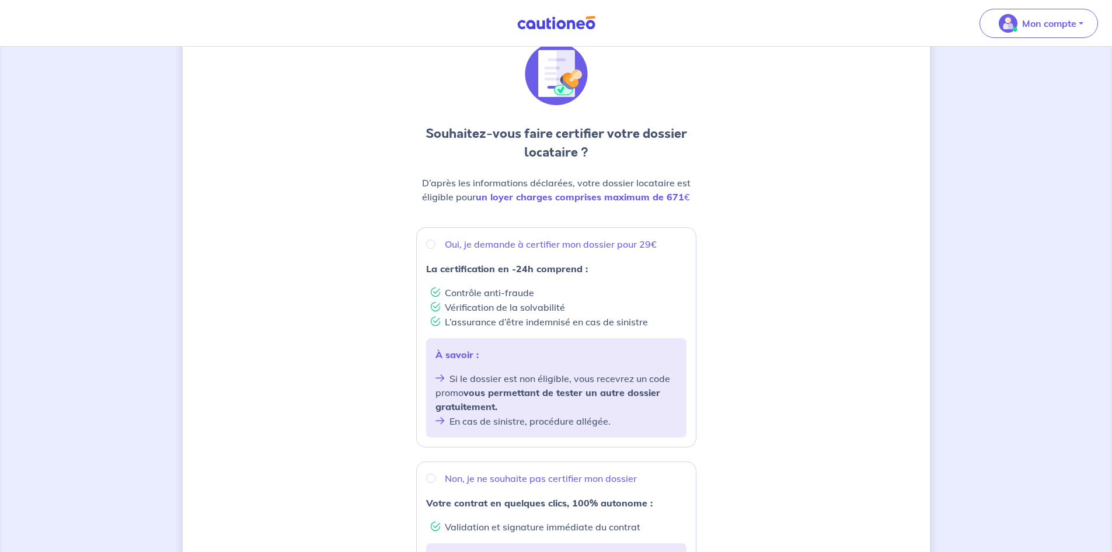
scroll to position [117, 0]
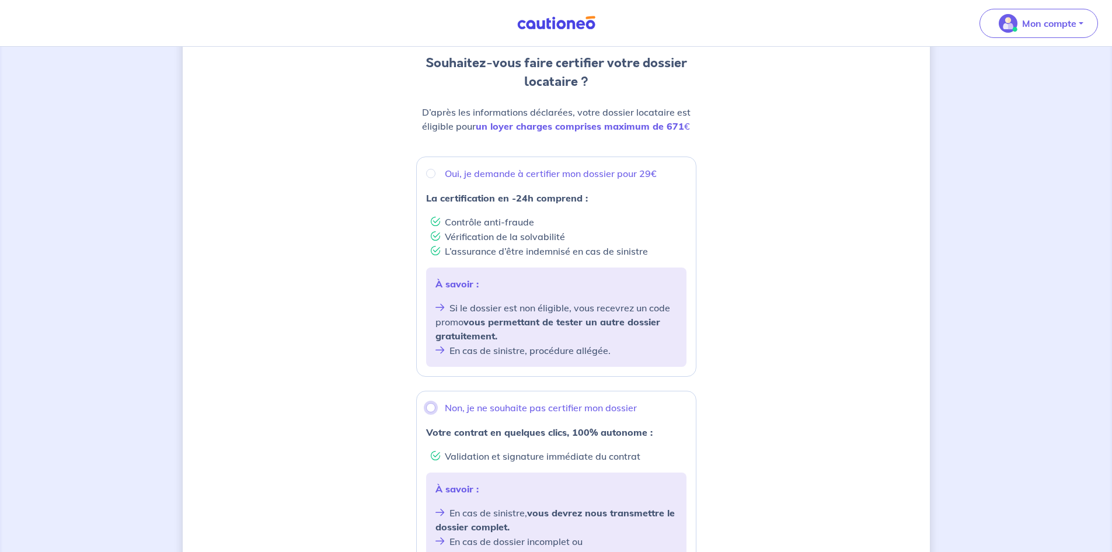
click at [434, 406] on input "Non, je ne souhaite pas certifier mon dossier" at bounding box center [430, 407] width 9 height 9
radio input "true"
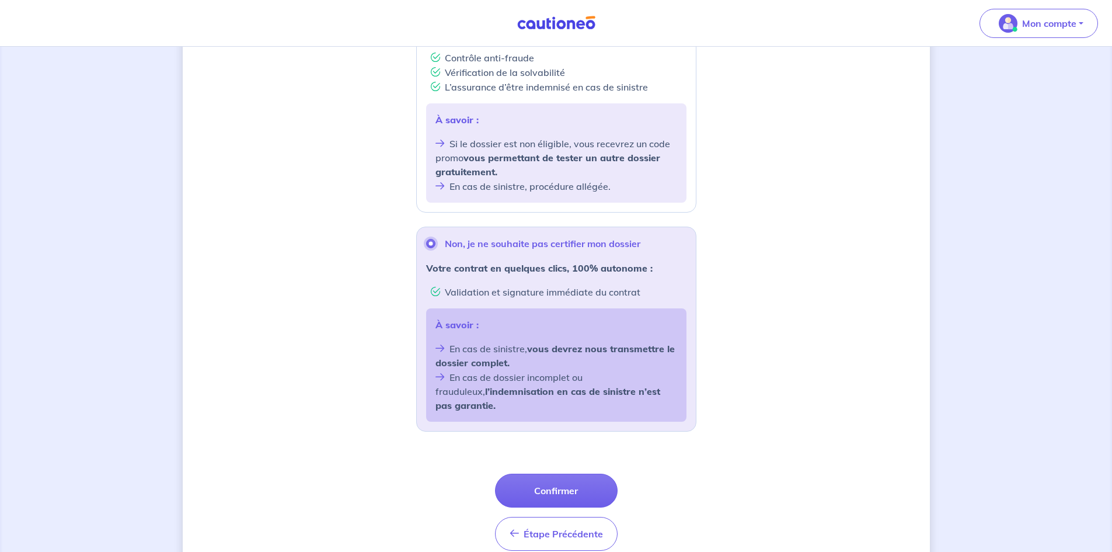
scroll to position [292, 0]
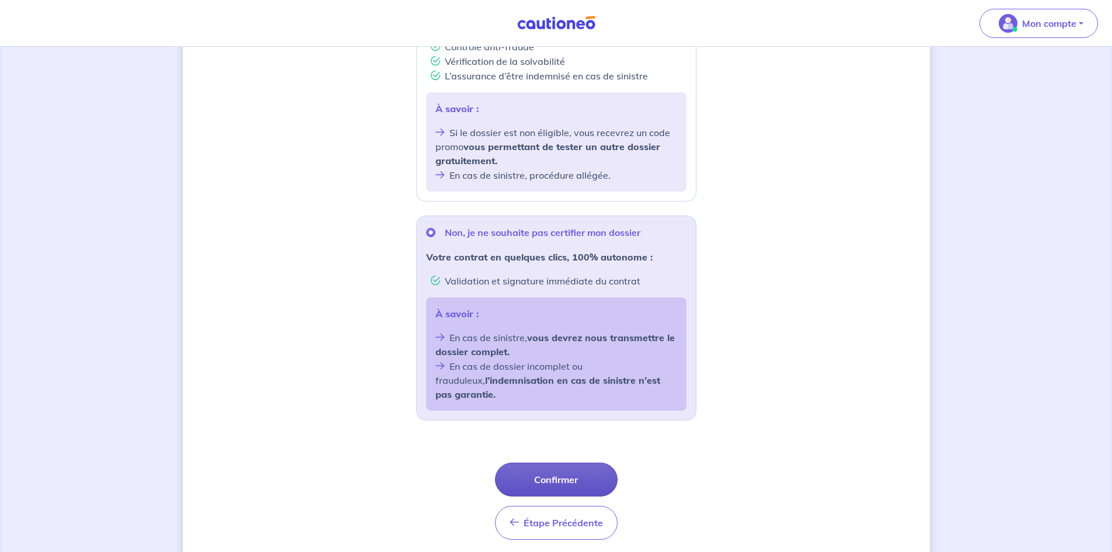
click at [589, 465] on button "Confirmer" at bounding box center [556, 479] width 123 height 34
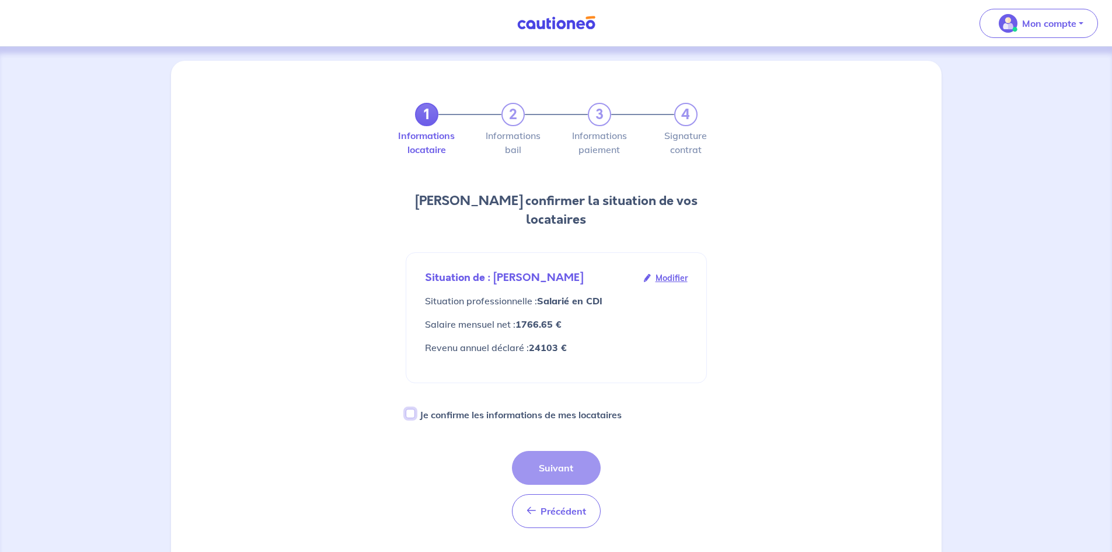
click at [414, 409] on input "Je confirme les informations de mes locataires" at bounding box center [410, 413] width 9 height 9
checkbox input "true"
click at [562, 451] on button "Suivant" at bounding box center [556, 468] width 89 height 34
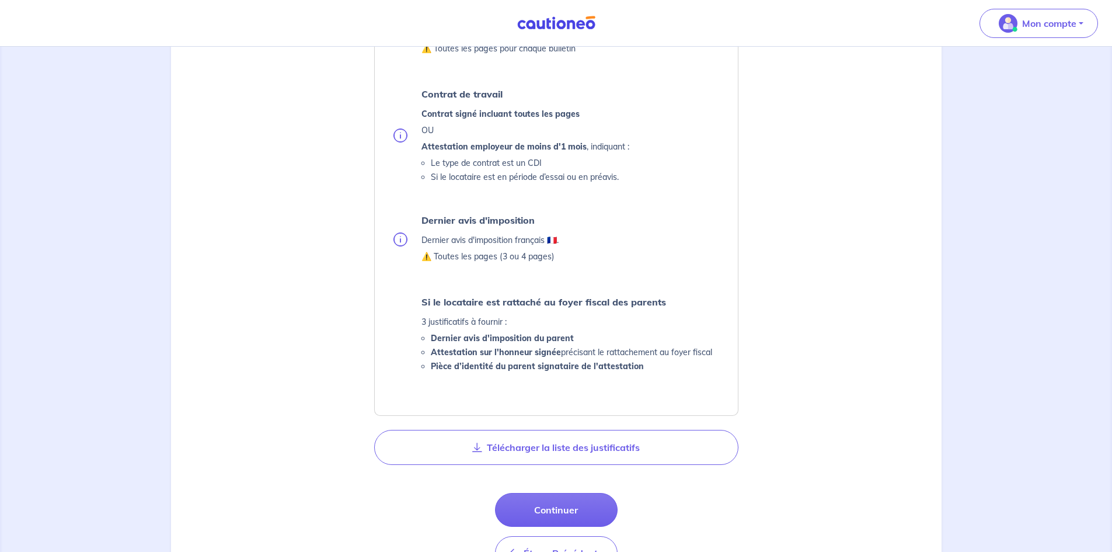
scroll to position [467, 0]
